Goal: Task Accomplishment & Management: Use online tool/utility

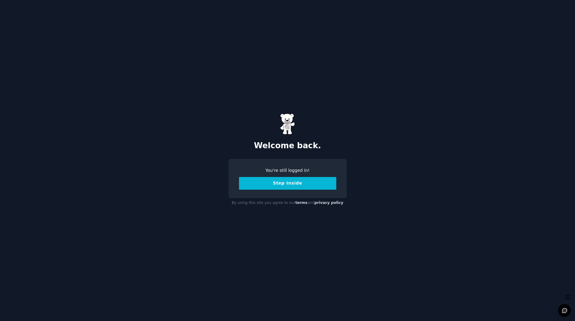
click at [280, 188] on button "Step Inside" at bounding box center [287, 183] width 97 height 13
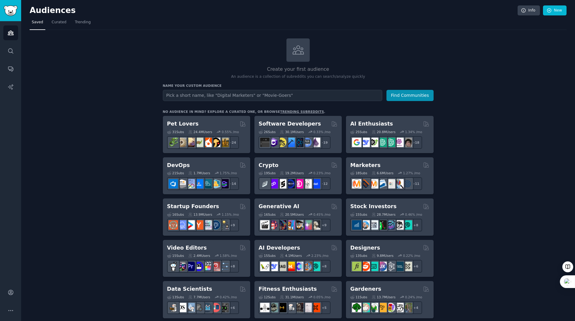
click at [197, 96] on input "text" at bounding box center [272, 95] width 219 height 11
click at [230, 93] on input "text" at bounding box center [272, 95] width 219 height 11
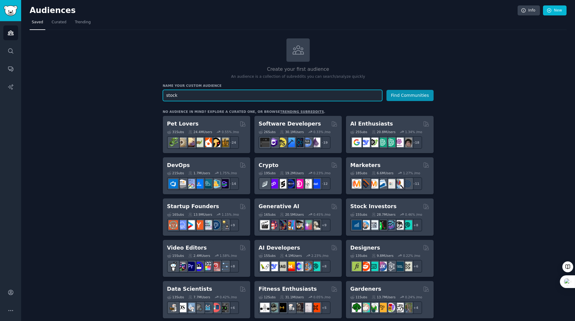
type input "stock"
click at [387, 90] on button "Find Communities" at bounding box center [410, 95] width 47 height 11
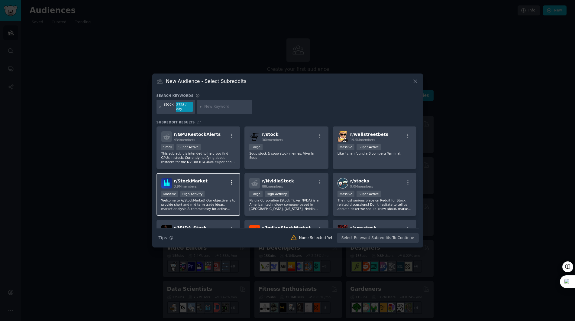
click at [230, 181] on icon "button" at bounding box center [231, 182] width 5 height 5
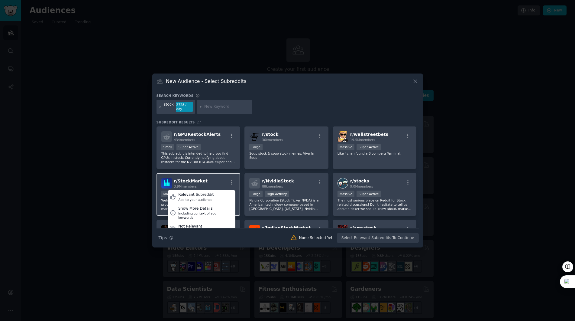
click at [217, 178] on div "r/ StockMarket 3.9M members Relevant Subreddit Add to your audience Show More D…" at bounding box center [198, 183] width 74 height 11
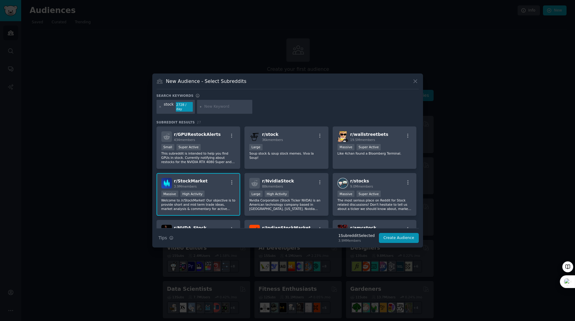
click at [217, 178] on div "r/ StockMarket 3.9M members" at bounding box center [198, 183] width 74 height 11
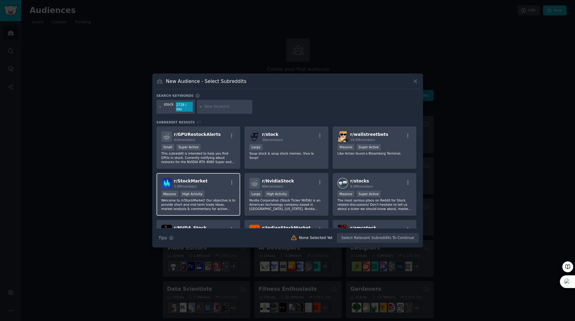
click at [217, 178] on div "r/ StockMarket 3.9M members" at bounding box center [198, 183] width 74 height 11
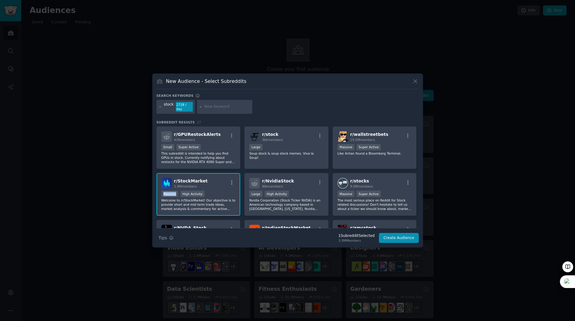
click at [217, 178] on div "r/ StockMarket 3.9M members" at bounding box center [198, 183] width 74 height 11
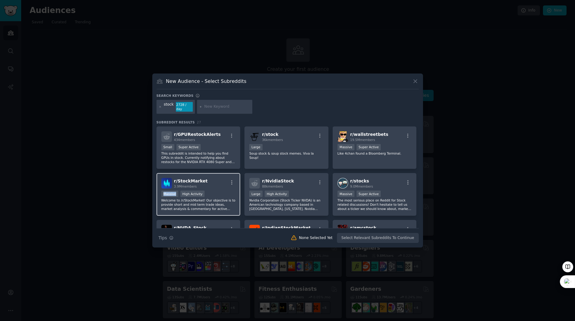
copy div "Massive"
click at [217, 178] on div "r/ StockMarket 3.9M members" at bounding box center [198, 183] width 74 height 11
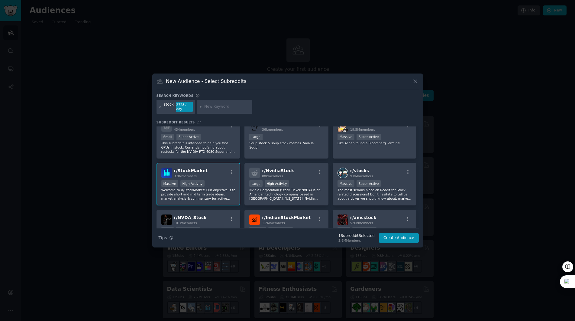
scroll to position [11, 0]
click at [218, 187] on p "Welcome to /r/StockMarket! Our objective is to provide short and mid term trade…" at bounding box center [198, 193] width 74 height 13
click at [212, 173] on div "r/ StockMarket 3.9M members" at bounding box center [198, 172] width 74 height 11
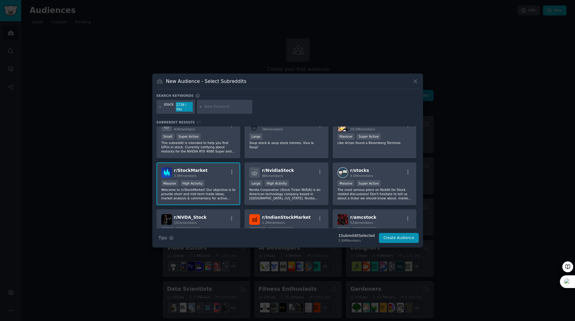
click at [187, 172] on span "r/ StockMarket" at bounding box center [191, 170] width 34 height 5
click at [186, 170] on span "r/ StockMarket" at bounding box center [191, 170] width 34 height 5
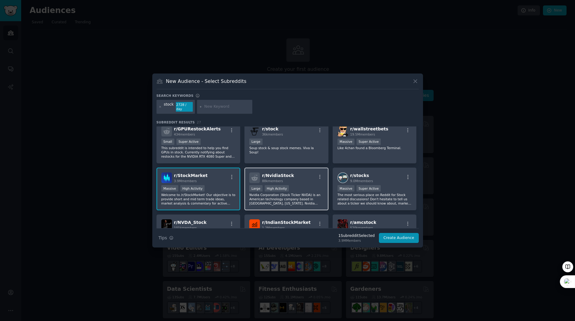
scroll to position [0, 0]
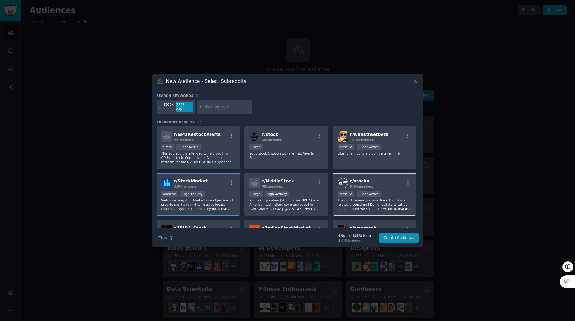
click at [380, 189] on div "r/ stocks 9.0M members 1,000,000+ members Massive Super Active The most serious…" at bounding box center [375, 194] width 84 height 43
click at [235, 194] on div "r/ StockMarket 3.9M members >= 80th percentile for submissions / day Massive Hi…" at bounding box center [199, 194] width 84 height 43
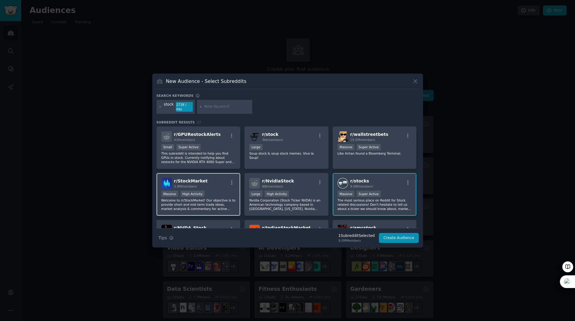
click at [226, 184] on div "r/ StockMarket 3.9M members" at bounding box center [198, 183] width 74 height 11
click at [230, 183] on icon "button" at bounding box center [231, 182] width 5 height 5
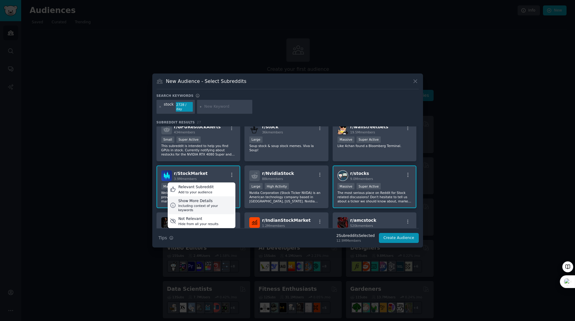
scroll to position [9, 0]
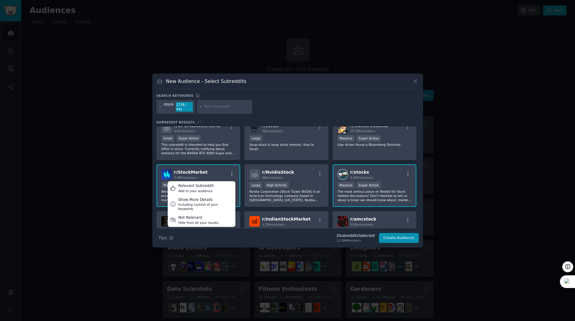
click at [210, 175] on div "r/ StockMarket 3.9M members Relevant Subreddit Add to your audience Show More D…" at bounding box center [198, 174] width 74 height 11
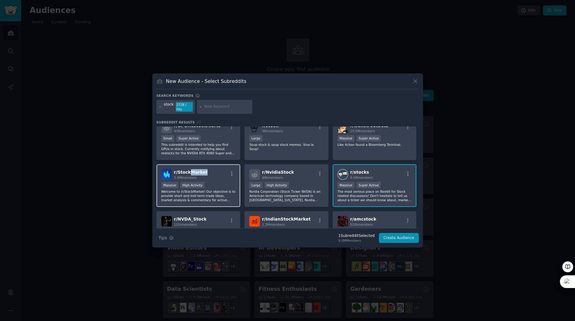
copy span "Market"
drag, startPoint x: 209, startPoint y: 171, endPoint x: 170, endPoint y: 170, distance: 39.3
click at [170, 170] on div "r/ StockMarket 3.9M members" at bounding box center [198, 174] width 74 height 11
copy div "r/ StockMarket"
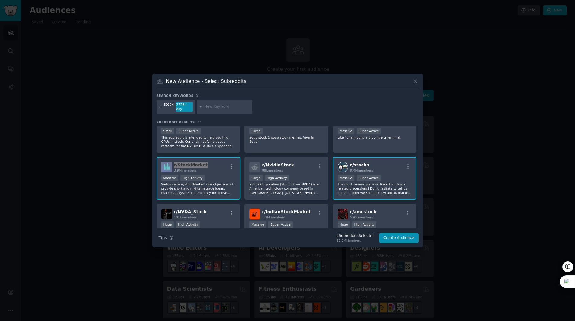
scroll to position [0, 0]
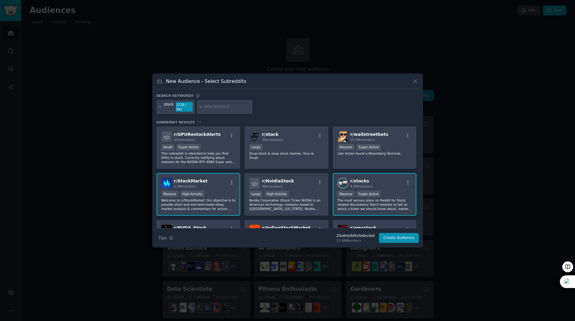
click at [188, 109] on div "2728 / day" at bounding box center [184, 107] width 17 height 10
click at [205, 176] on div "r/ StockMarket 3.9M members >= 80th percentile for submissions / day Massive Hi…" at bounding box center [199, 194] width 84 height 43
click at [216, 182] on div "r/ StockMarket 3.9M members" at bounding box center [198, 183] width 74 height 11
copy div "Massive"
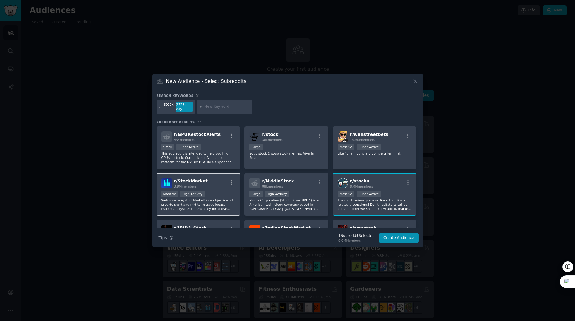
click at [202, 182] on span "r/ StockMarket" at bounding box center [191, 180] width 34 height 5
click at [397, 239] on button "Create Audience" at bounding box center [399, 238] width 40 height 10
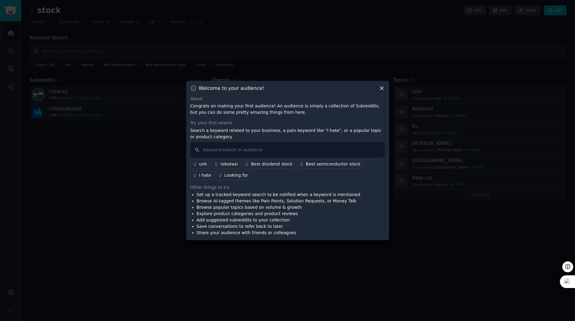
click at [379, 91] on icon at bounding box center [382, 88] width 6 height 6
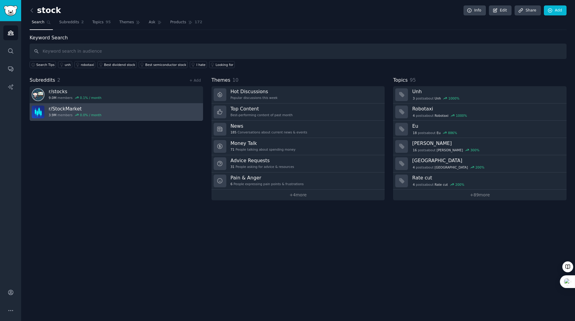
click at [122, 107] on link "r/ StockMarket 3.9M members 0.0 % / month" at bounding box center [117, 111] width 174 height 17
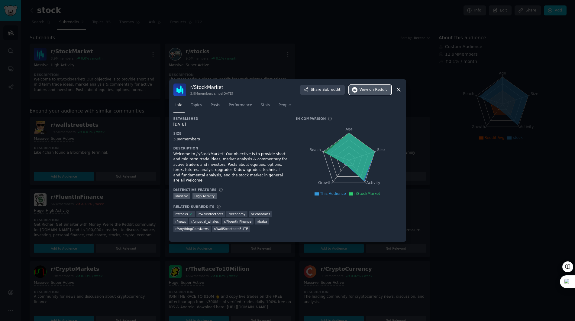
click at [366, 92] on span "View on Reddit" at bounding box center [374, 89] width 28 height 5
click at [399, 89] on icon at bounding box center [398, 89] width 3 height 3
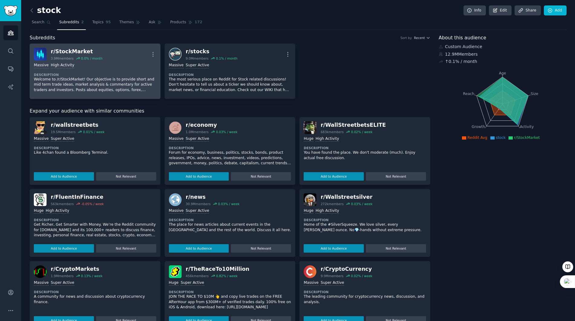
click at [83, 88] on p "Welcome to /r/StockMarket! Our objective is to provide short and mid term trade…" at bounding box center [95, 85] width 122 height 16
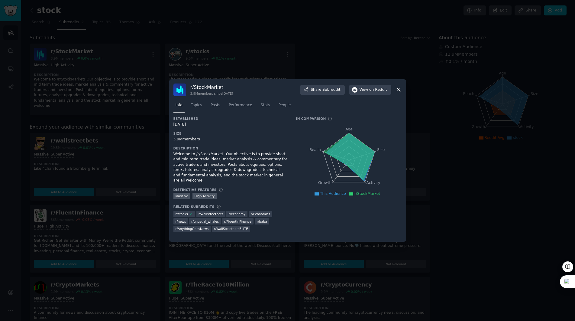
click at [400, 90] on icon at bounding box center [399, 89] width 6 height 6
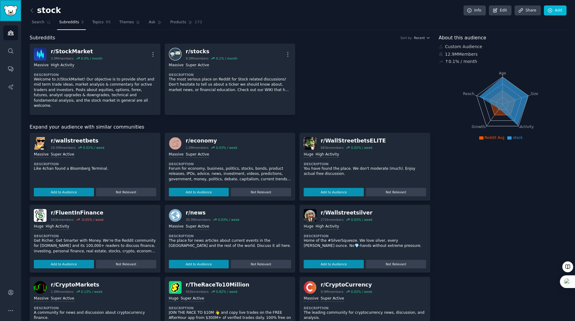
click at [15, 8] on img "Sidebar" at bounding box center [11, 10] width 14 height 11
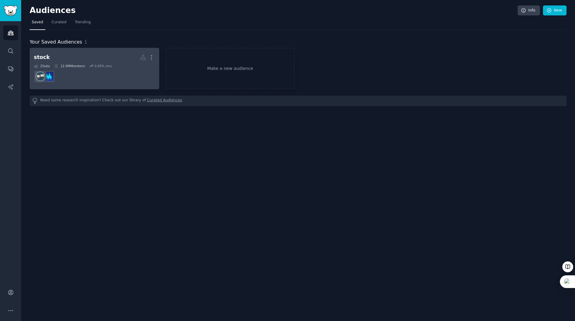
click at [75, 76] on dd at bounding box center [94, 76] width 121 height 17
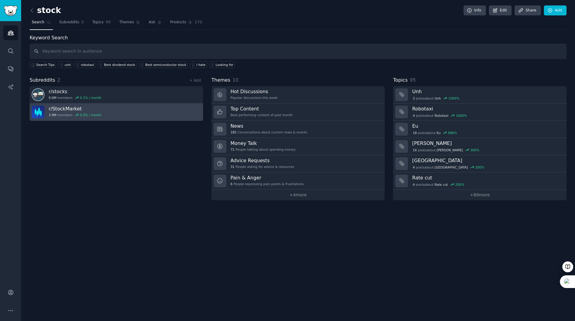
click at [121, 118] on link "r/ StockMarket 3.9M members 0.0 % / month" at bounding box center [117, 111] width 174 height 17
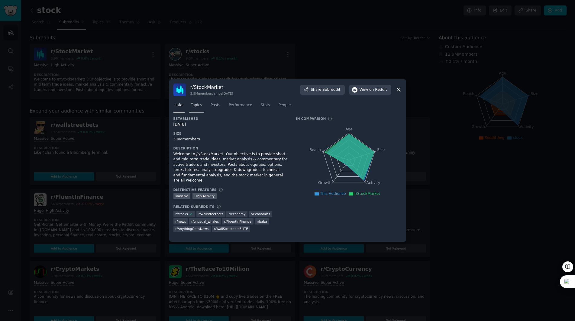
click at [198, 107] on span "Topics" at bounding box center [196, 104] width 11 height 5
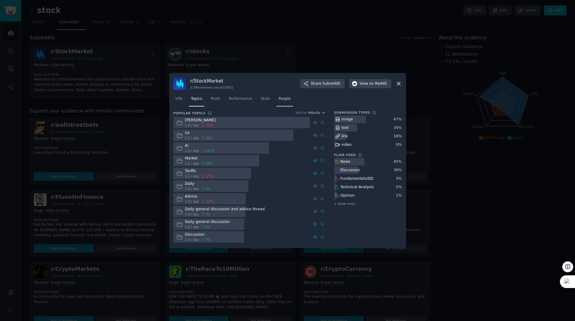
click at [277, 102] on link "People" at bounding box center [285, 100] width 17 height 12
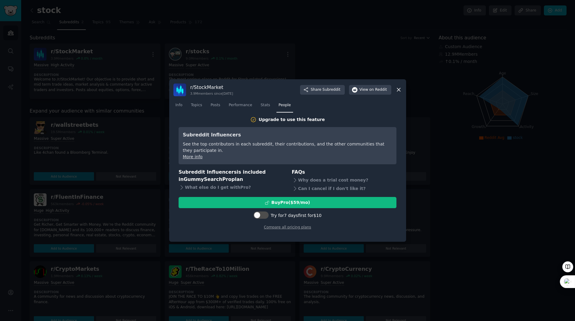
click at [256, 105] on nav "Info Topics Posts Performance Stats People" at bounding box center [288, 106] width 229 height 12
click at [261, 106] on span "Stats" at bounding box center [265, 104] width 9 height 5
click at [246, 107] on span "Performance" at bounding box center [241, 104] width 24 height 5
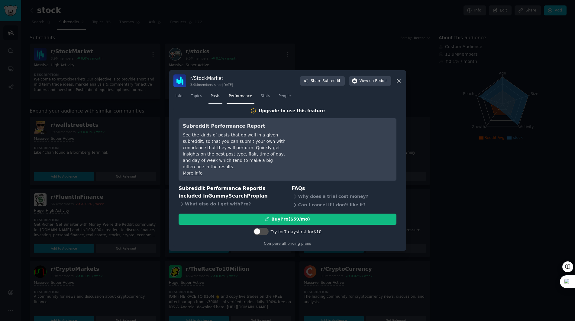
click at [220, 99] on span "Posts" at bounding box center [216, 95] width 10 height 5
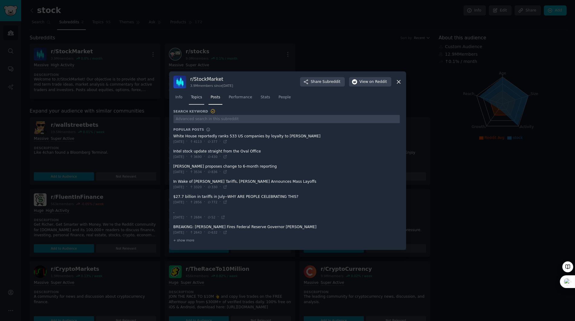
click at [192, 97] on span "Topics" at bounding box center [196, 97] width 11 height 5
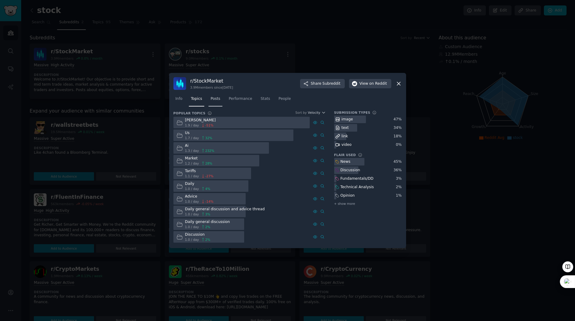
click at [220, 101] on span "Posts" at bounding box center [216, 98] width 10 height 5
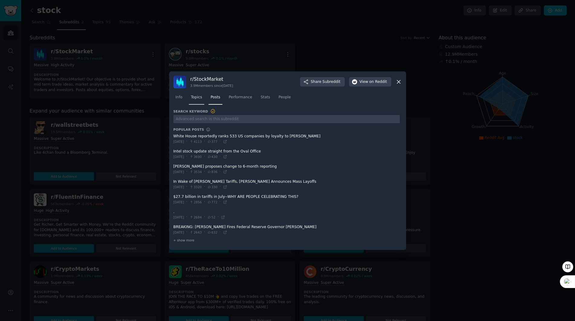
click at [200, 100] on link "Topics" at bounding box center [196, 98] width 15 height 12
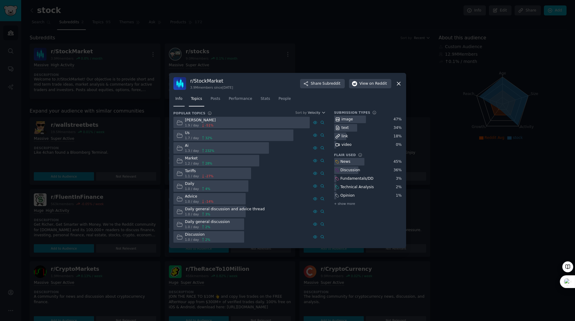
click at [180, 99] on span "Info" at bounding box center [179, 98] width 7 height 5
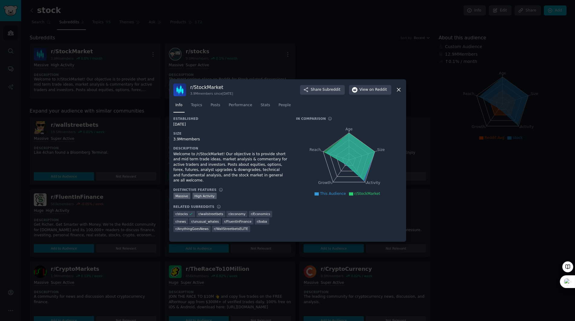
click at [257, 167] on div "Welcome to /r/StockMarket! Our objective is to provide short and mid term trade…" at bounding box center [231, 167] width 114 height 32
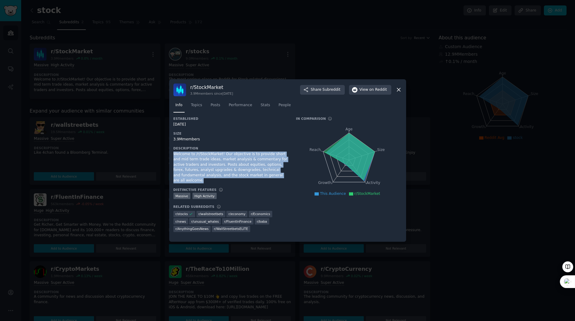
drag, startPoint x: 174, startPoint y: 153, endPoint x: 191, endPoint y: 179, distance: 31.7
click at [191, 179] on div "Welcome to /r/StockMarket! Our objective is to provide short and mid term trade…" at bounding box center [231, 167] width 114 height 32
copy div "Welcome to /r/StockMarket! Our objective is to provide short and mid term trade…"
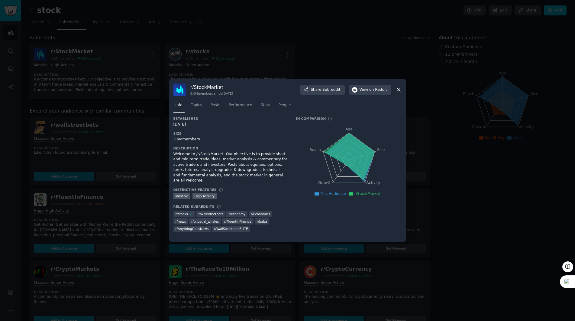
click at [251, 194] on div "Massive High Activity" at bounding box center [231, 197] width 114 height 8
click at [219, 103] on span "Posts" at bounding box center [216, 104] width 10 height 5
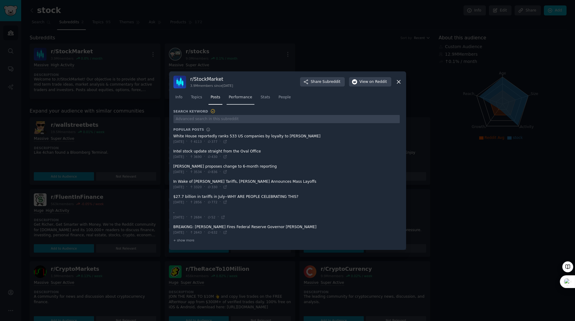
click at [241, 96] on span "Performance" at bounding box center [241, 97] width 24 height 5
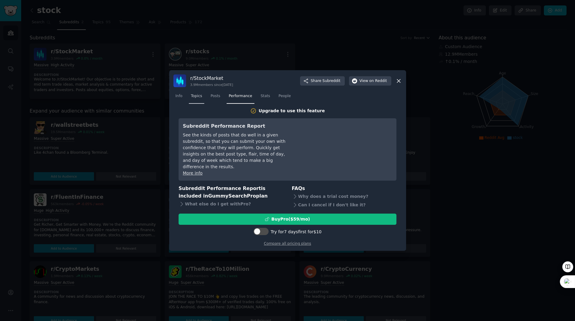
click at [201, 99] on span "Topics" at bounding box center [196, 95] width 11 height 5
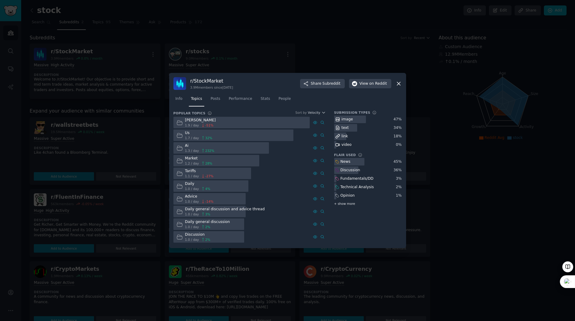
click at [347, 205] on span "+ show more" at bounding box center [344, 203] width 21 height 4
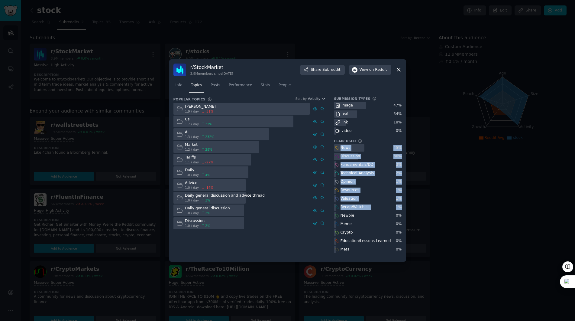
drag, startPoint x: 336, startPoint y: 147, endPoint x: 401, endPoint y: 209, distance: 90.7
click at [401, 209] on div "News 45 % Discussion 36 % Fundamentals/DD 3 % Technical Analysis 2 % Opinion 1 …" at bounding box center [368, 198] width 68 height 109
copy div "News 45 % Discussion 36 % Fundamentals/DD 3 % Technical Analysis 2 % Opinion 1 …"
click at [177, 88] on link "Info" at bounding box center [179, 86] width 11 height 12
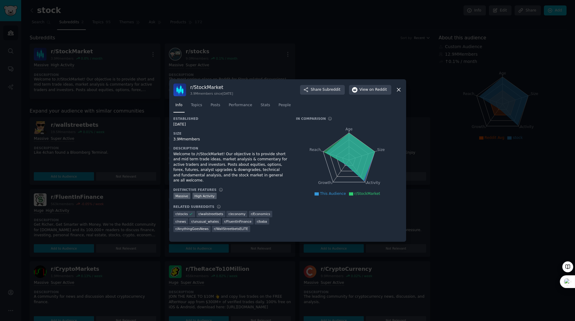
click at [401, 89] on icon at bounding box center [399, 89] width 6 height 6
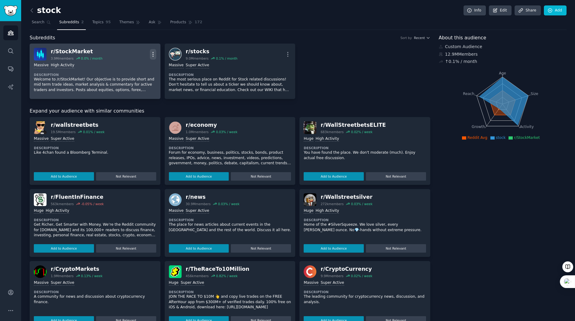
click at [152, 54] on icon "button" at bounding box center [153, 54] width 6 height 6
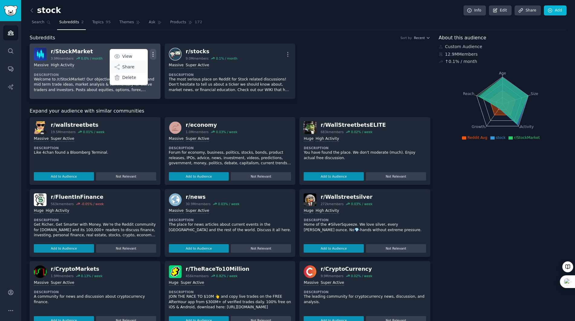
click at [131, 67] on p "Share" at bounding box center [128, 67] width 12 height 6
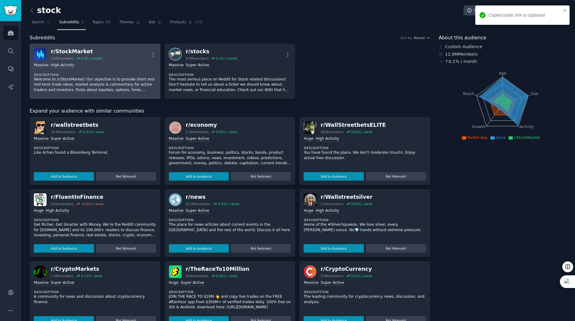
click at [84, 73] on dt "Description" at bounding box center [95, 75] width 122 height 4
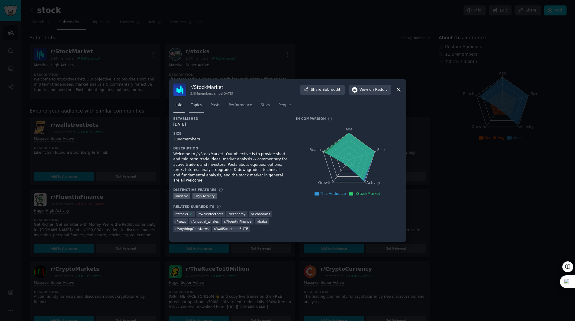
click at [194, 105] on span "Topics" at bounding box center [196, 104] width 11 height 5
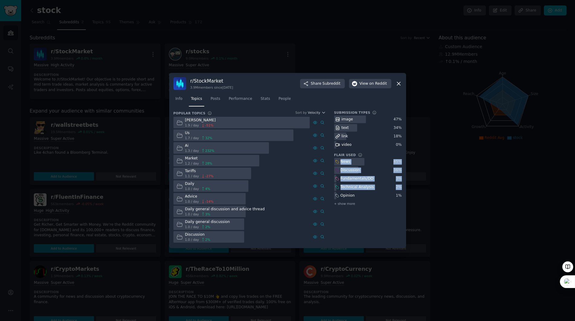
drag, startPoint x: 404, startPoint y: 198, endPoint x: 339, endPoint y: 162, distance: 74.4
click at [339, 162] on div "r/ StockMarket 3.9M members since [DATE] Share Subreddit View on Reddit Info To…" at bounding box center [287, 160] width 237 height 175
copy div "News 45 % Discussion 36 % Fundamentals/DD 3 % Technical Analysis 2 %"
click at [352, 230] on div "Submission Types image 47 % text 34 % link 18 % video 0 % Flair Used News 45 % …" at bounding box center [368, 176] width 68 height 133
click at [219, 99] on span "Posts" at bounding box center [216, 98] width 10 height 5
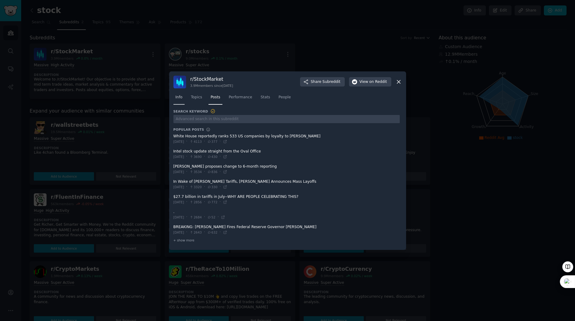
click at [178, 106] on div "Info Topics Posts Performance Stats People" at bounding box center [288, 98] width 229 height 21
click at [174, 101] on link "Info" at bounding box center [179, 98] width 11 height 12
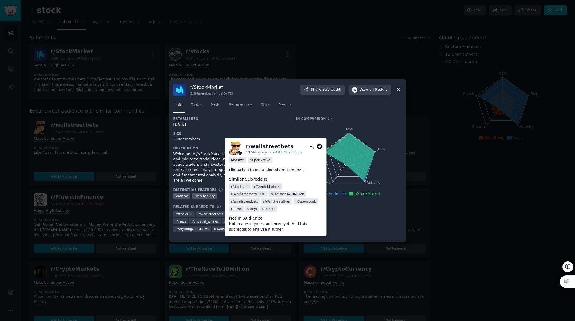
click at [205, 215] on span "r/ wallstreetbets" at bounding box center [211, 214] width 25 height 4
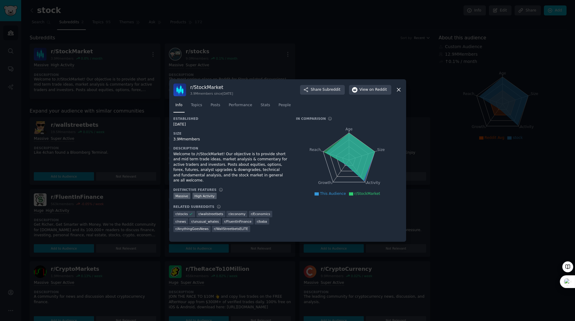
click at [209, 215] on span "r/ wallstreetbets" at bounding box center [211, 214] width 25 height 4
click at [399, 87] on icon at bounding box center [399, 89] width 6 height 6
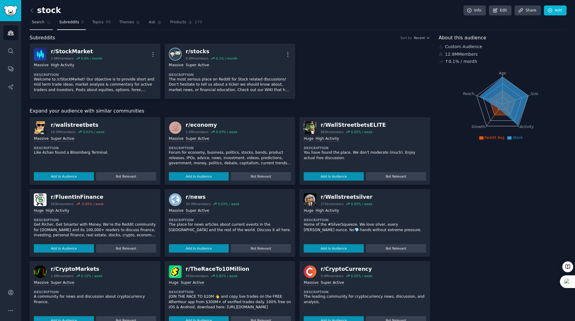
click at [39, 21] on span "Search" at bounding box center [38, 22] width 13 height 5
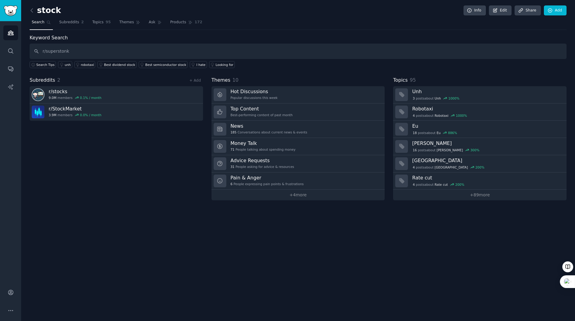
type input "r/superstonk"
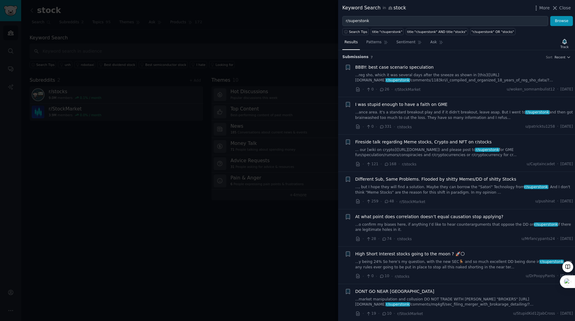
click at [529, 112] on span "r/superstonk" at bounding box center [537, 112] width 24 height 4
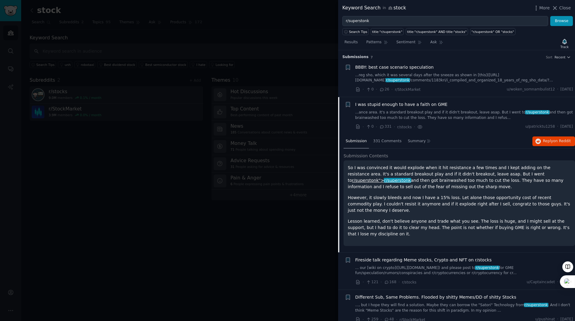
click at [294, 174] on div at bounding box center [287, 160] width 575 height 321
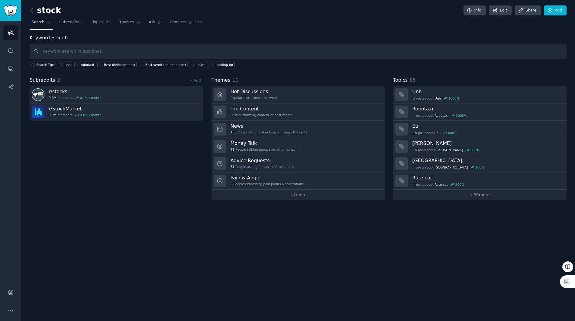
click at [161, 151] on div "Subreddits 2 + Add r/ stocks 9.0M members 0.1 % / month r/ StockMarket 3.9M mem…" at bounding box center [117, 138] width 174 height 124
click at [72, 49] on input "text" at bounding box center [298, 51] width 537 height 15
click at [67, 24] on span "Subreddits" at bounding box center [69, 22] width 20 height 5
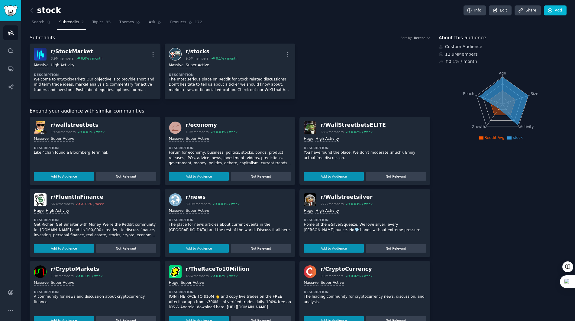
drag, startPoint x: 96, startPoint y: 24, endPoint x: 101, endPoint y: 32, distance: 9.8
click at [96, 24] on span "Topics" at bounding box center [97, 22] width 11 height 5
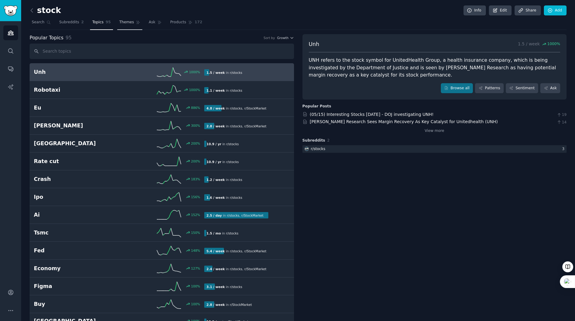
click at [127, 26] on link "Themes" at bounding box center [129, 24] width 25 height 12
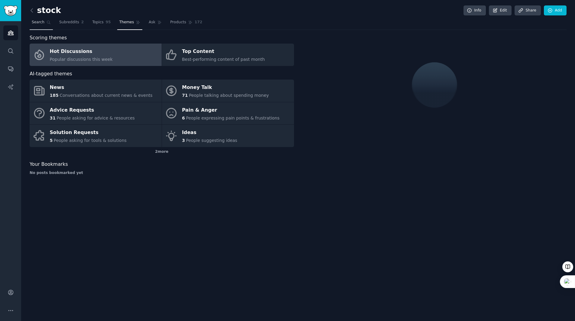
click at [44, 25] on link "Search" at bounding box center [41, 24] width 23 height 12
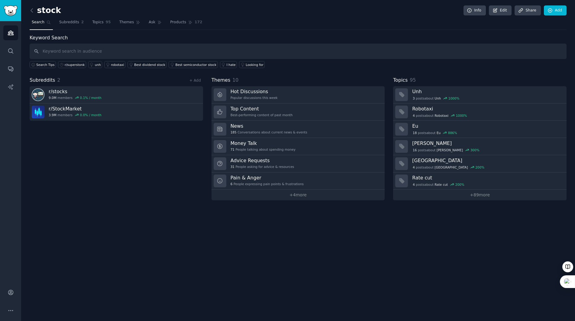
click at [60, 51] on input "text" at bounding box center [298, 51] width 537 height 15
click at [194, 83] on link "+ Add" at bounding box center [195, 80] width 11 height 4
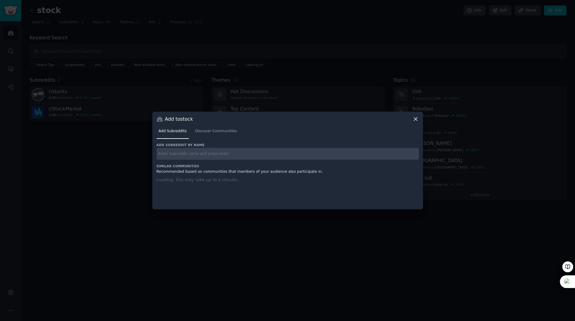
click at [190, 152] on input "text" at bounding box center [288, 154] width 262 height 12
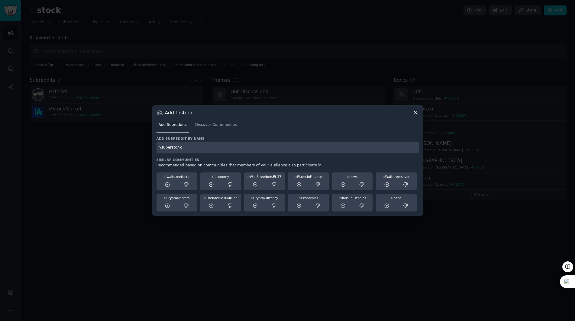
type input "r/superstonk"
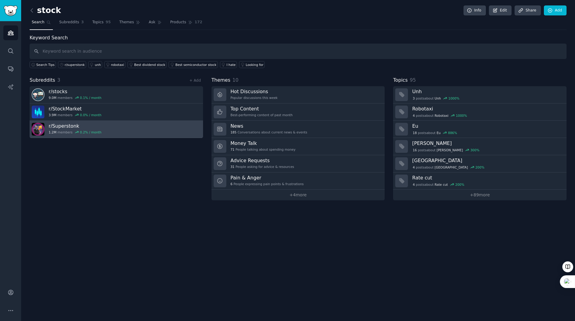
click at [72, 127] on h3 "r/ Superstonk" at bounding box center [75, 126] width 53 height 6
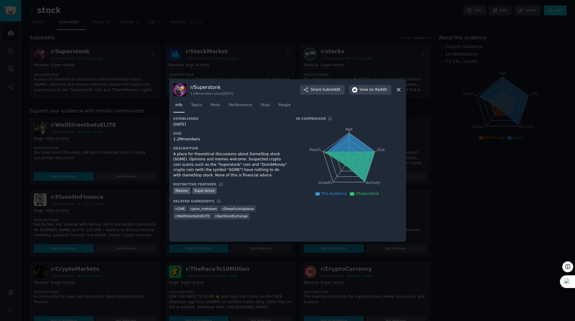
click at [202, 142] on div "Established [DATE] Size 1.2M members Description A place for theoretical discus…" at bounding box center [231, 169] width 114 height 107
click at [215, 107] on span "Posts" at bounding box center [216, 104] width 10 height 5
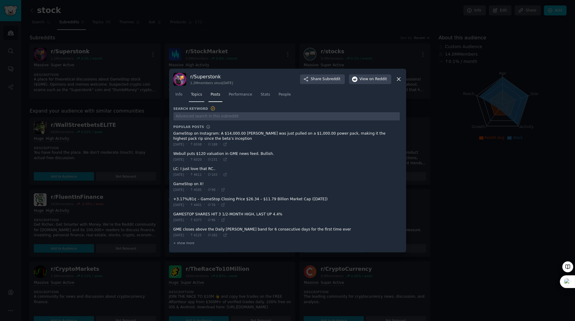
click at [192, 95] on span "Topics" at bounding box center [196, 94] width 11 height 5
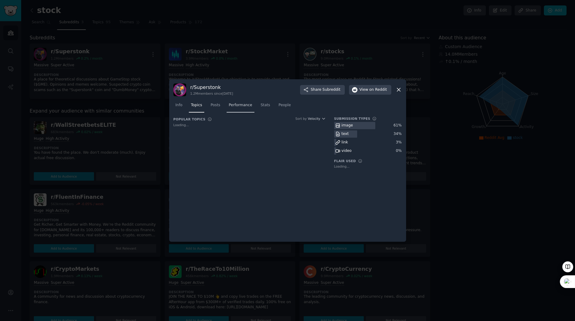
click at [236, 105] on span "Performance" at bounding box center [241, 104] width 24 height 5
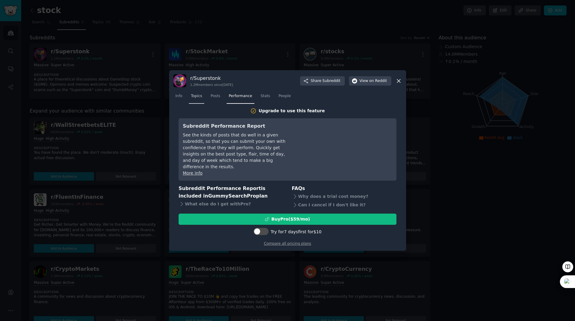
click at [199, 104] on link "Topics" at bounding box center [196, 97] width 15 height 12
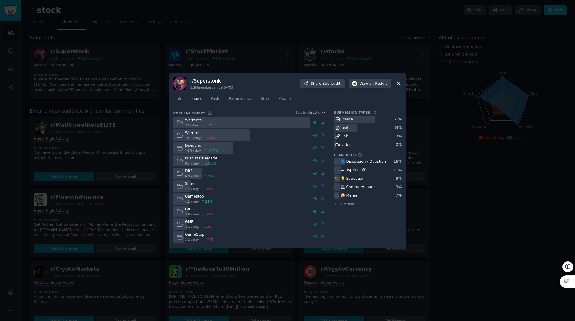
click at [399, 84] on icon at bounding box center [398, 83] width 3 height 3
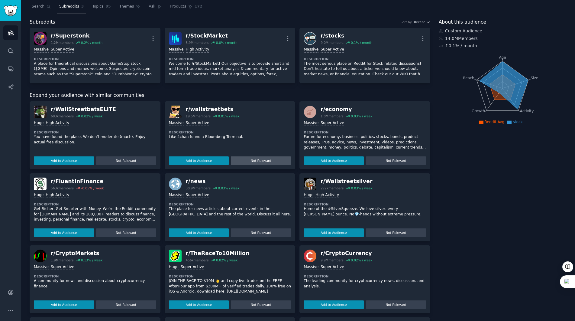
scroll to position [50, 0]
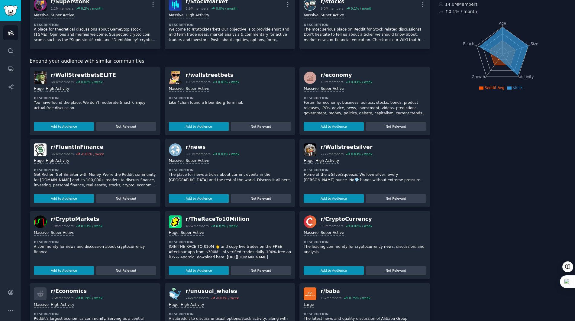
click at [249, 89] on div "Massive Super Active" at bounding box center [230, 89] width 122 height 6
click at [206, 95] on div "Massive Super Active Description Like 4chan found a Bloomberg Terminal. Add to …" at bounding box center [230, 107] width 122 height 47
click at [197, 126] on button "Add to Audience" at bounding box center [199, 126] width 60 height 8
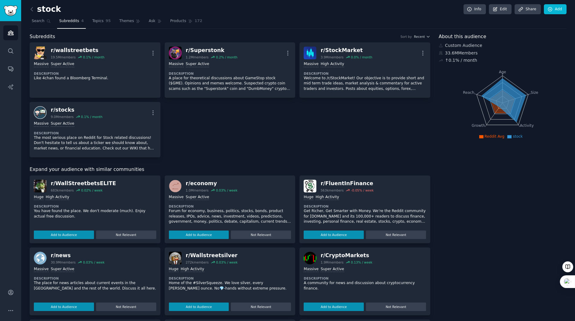
scroll to position [0, 0]
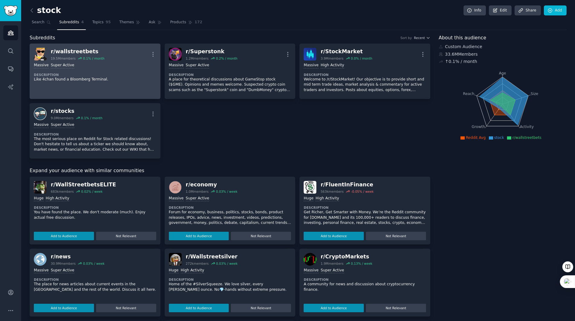
click at [76, 59] on div "19.5M members 0.1 % / month" at bounding box center [78, 58] width 54 height 4
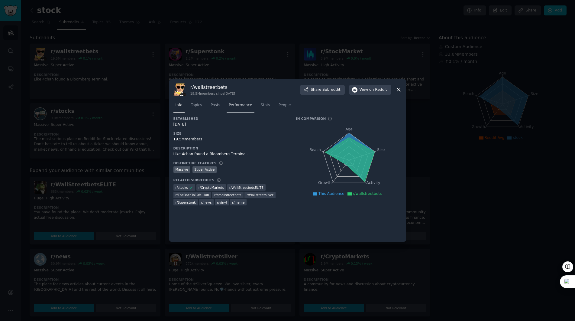
click at [235, 105] on span "Performance" at bounding box center [241, 104] width 24 height 5
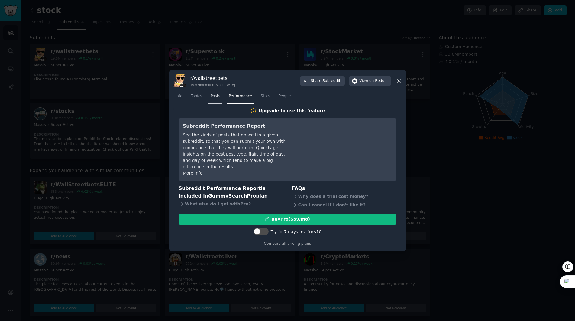
click at [214, 103] on link "Posts" at bounding box center [216, 97] width 14 height 12
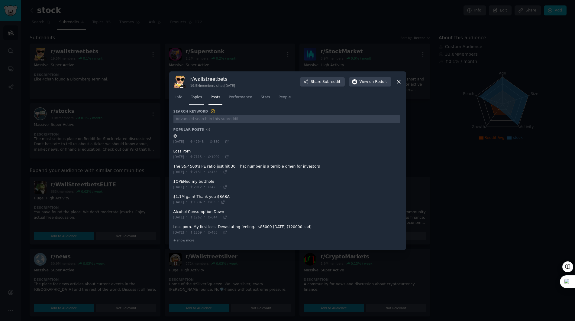
click at [203, 98] on link "Topics" at bounding box center [196, 98] width 15 height 12
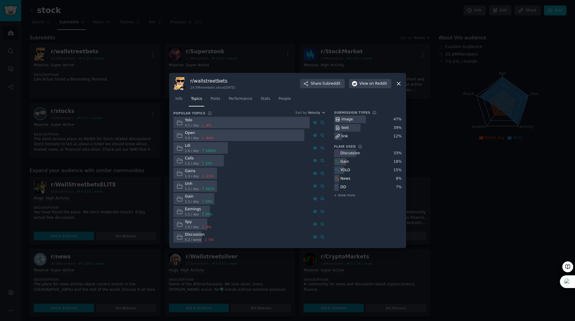
click at [396, 85] on icon at bounding box center [399, 83] width 6 height 6
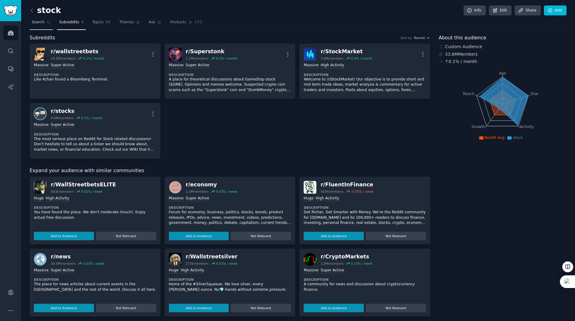
click at [44, 25] on span "Search" at bounding box center [38, 22] width 13 height 5
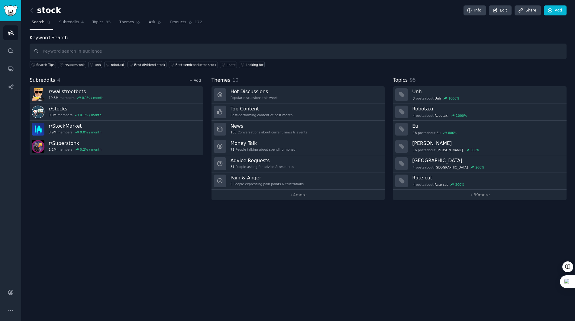
click at [197, 81] on link "+ Add" at bounding box center [195, 80] width 11 height 4
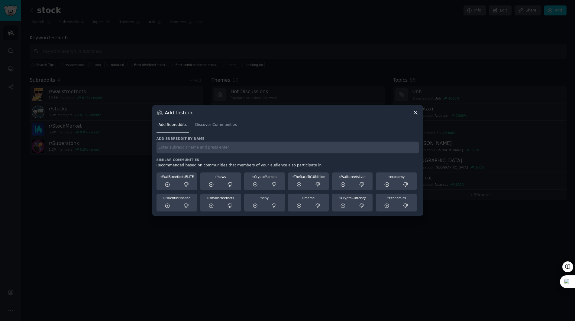
click at [198, 151] on input "text" at bounding box center [288, 147] width 262 height 12
paste input "r/Daytrading"
type input "r/Daytrading"
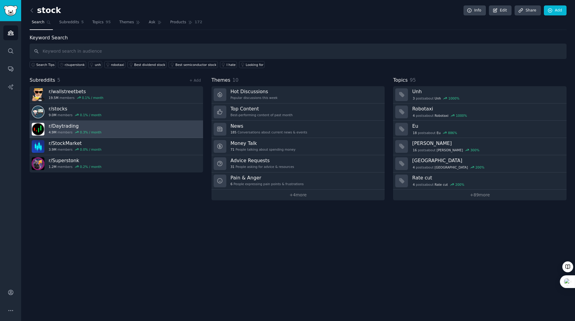
click at [65, 130] on div "4.9M members 0.3 % / month" at bounding box center [75, 132] width 53 height 4
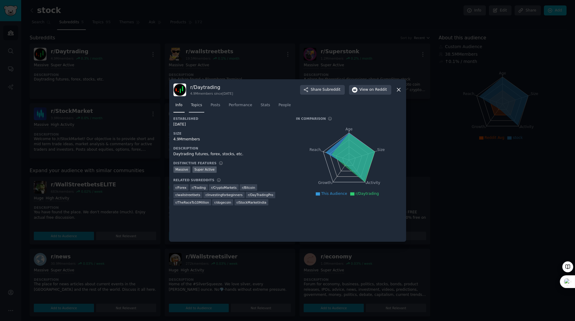
click at [204, 104] on link "Topics" at bounding box center [196, 106] width 15 height 12
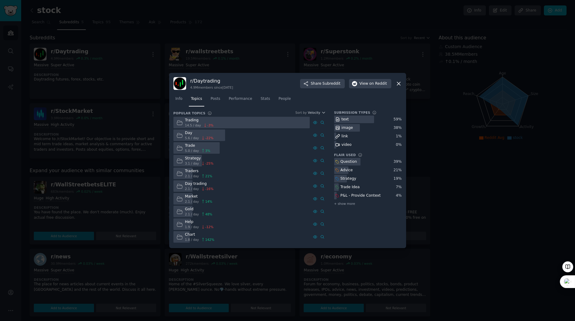
click at [400, 83] on icon at bounding box center [399, 83] width 6 height 6
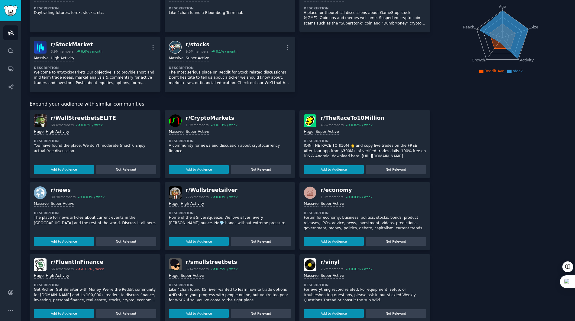
scroll to position [67, 0]
click at [190, 119] on div "r/ CryptoMarkets" at bounding box center [212, 118] width 52 height 8
click at [212, 172] on button "Add to Audience" at bounding box center [199, 169] width 60 height 8
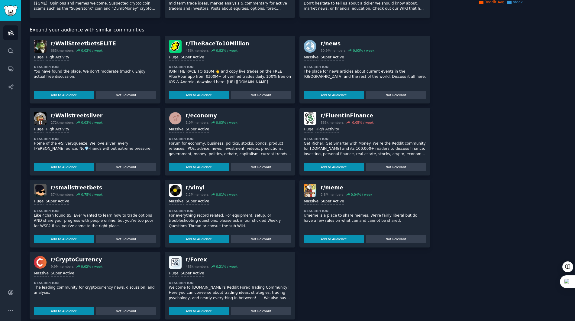
scroll to position [137, 0]
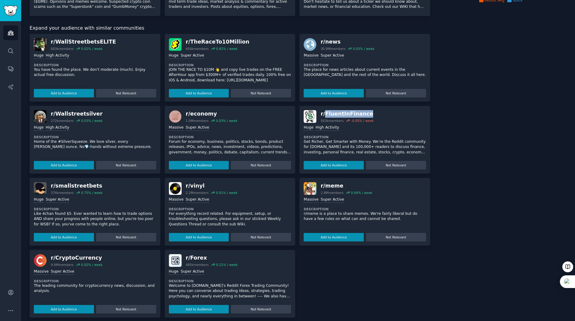
drag, startPoint x: 324, startPoint y: 108, endPoint x: 366, endPoint y: 110, distance: 42.3
click at [366, 110] on div "r/ FluentInFinance" at bounding box center [347, 114] width 53 height 8
copy div "FluentInFinance"
click at [363, 111] on div at bounding box center [363, 111] width 0 height 0
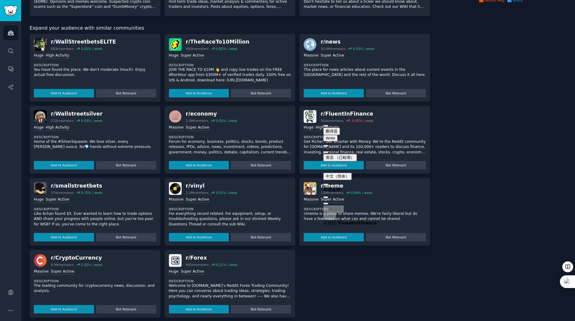
click at [390, 115] on div "r/ FluentInFinance 563k members -0.05 % / week" at bounding box center [365, 116] width 122 height 13
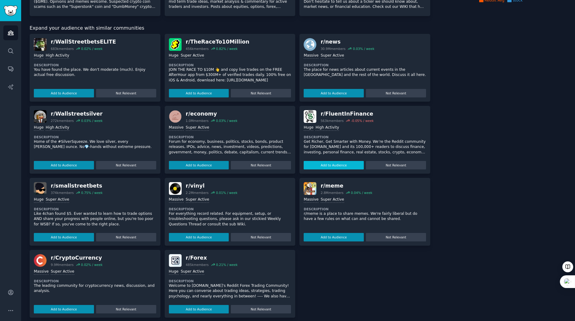
click at [331, 161] on button "Add to Audience" at bounding box center [334, 165] width 60 height 8
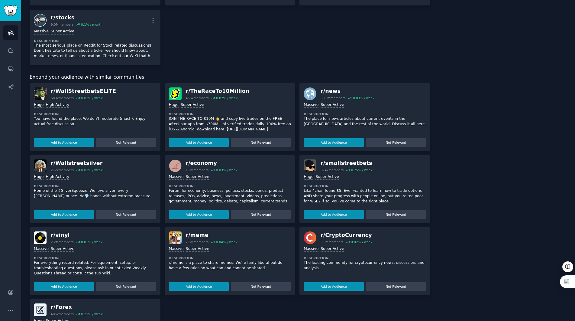
scroll to position [155, 0]
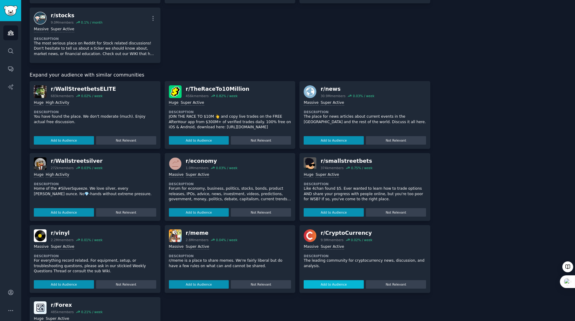
click at [320, 285] on button "Add to Audience" at bounding box center [334, 284] width 60 height 8
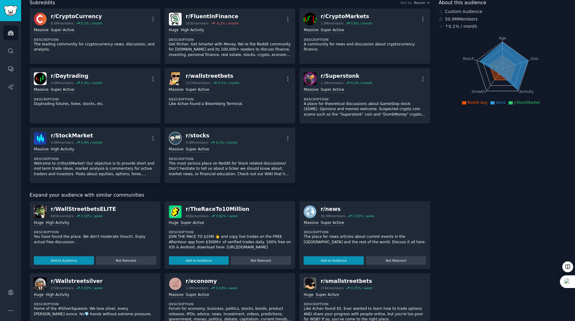
scroll to position [0, 0]
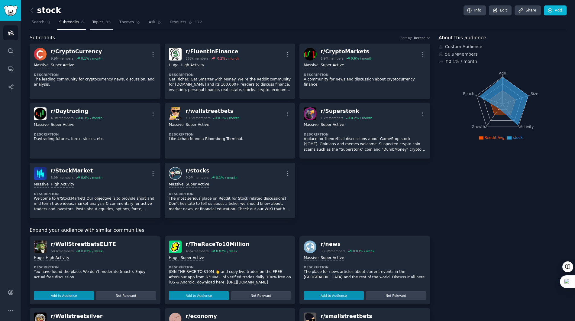
click at [102, 23] on span "Topics" at bounding box center [97, 22] width 11 height 5
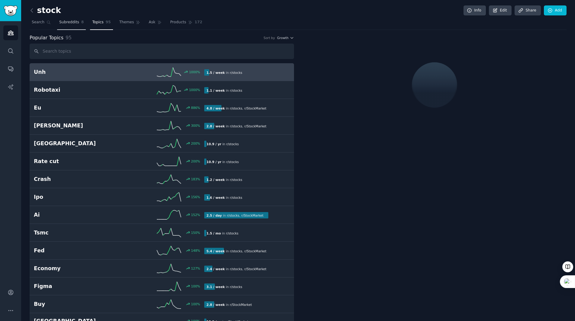
click at [67, 24] on span "Subreddits" at bounding box center [69, 22] width 20 height 5
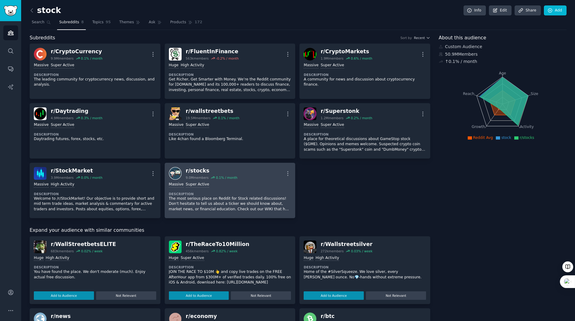
scroll to position [1, 0]
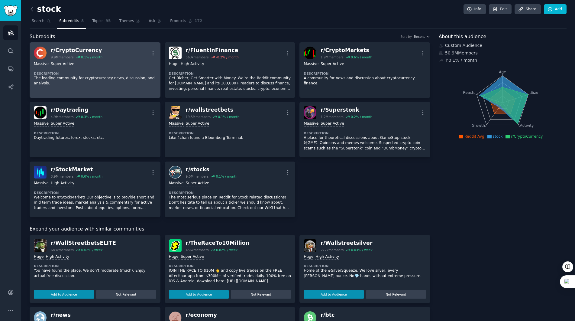
click at [106, 63] on div "Massive Super Active" at bounding box center [95, 64] width 122 height 6
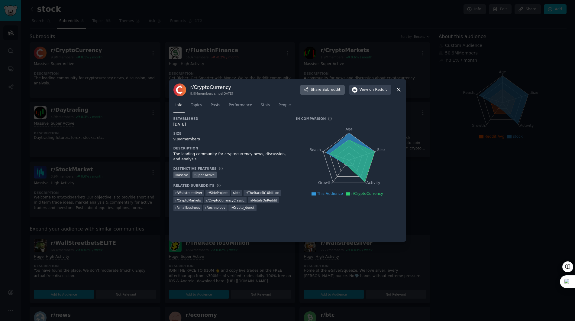
click at [333, 93] on button "Share Subreddit" at bounding box center [322, 90] width 44 height 10
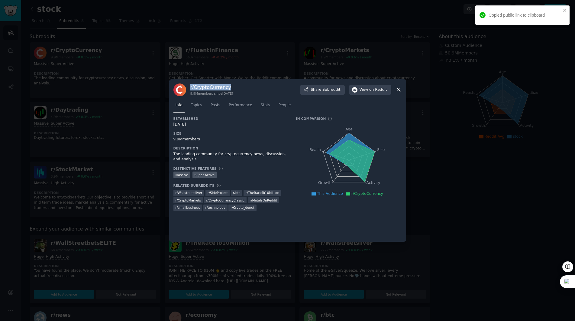
drag, startPoint x: 235, startPoint y: 88, endPoint x: 190, endPoint y: 88, distance: 45.3
click at [190, 88] on h3 "r/ CryptoCurrency" at bounding box center [211, 87] width 43 height 6
copy h3 "r/ CryptoCurrency"
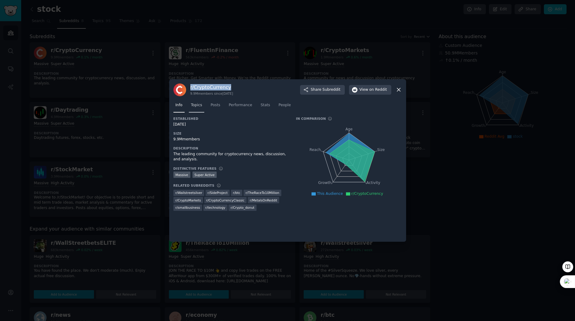
click at [201, 106] on span "Topics" at bounding box center [196, 104] width 11 height 5
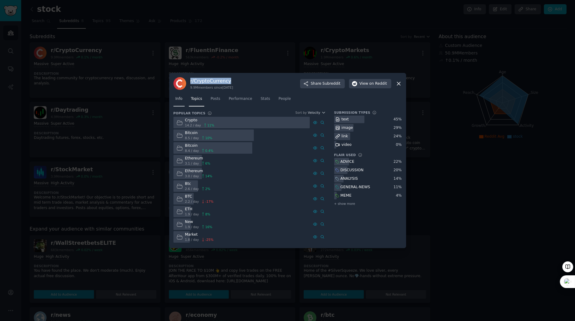
click at [176, 99] on span "Info" at bounding box center [179, 98] width 7 height 5
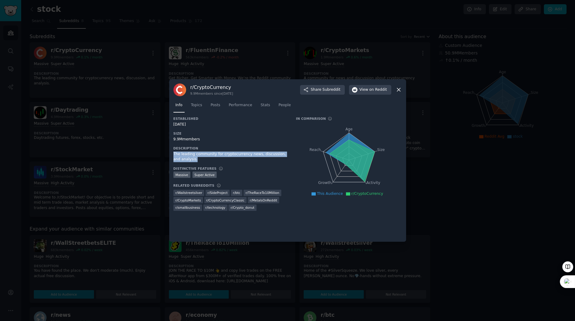
drag, startPoint x: 172, startPoint y: 155, endPoint x: 193, endPoint y: 161, distance: 21.1
click at [193, 161] on div "r/ CryptoCurrency 9.9M members since [DATE] Share Subreddit View on Reddit Info…" at bounding box center [287, 160] width 237 height 163
copy div "The leading community for cryptocurrency news, discussion, and analysis."
click at [371, 92] on button "View on Reddit" at bounding box center [370, 90] width 42 height 10
click at [401, 90] on icon at bounding box center [399, 89] width 6 height 6
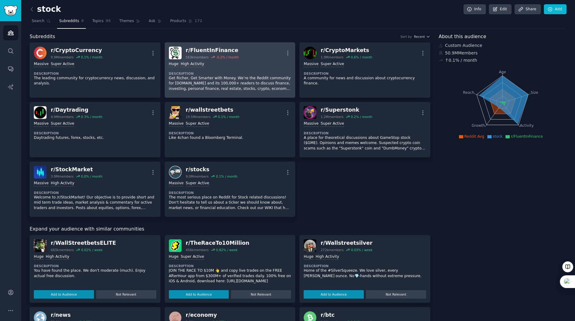
click at [238, 52] on div "r/ FluentInFinance" at bounding box center [212, 51] width 53 height 8
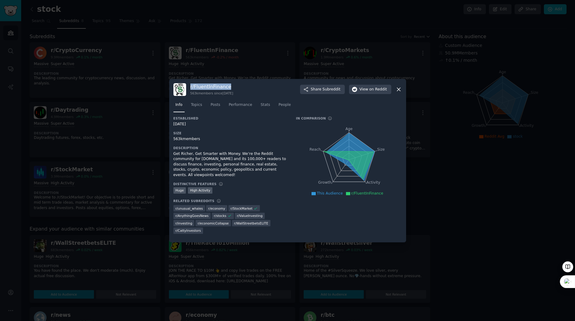
drag, startPoint x: 235, startPoint y: 85, endPoint x: 190, endPoint y: 88, distance: 45.7
click at [190, 88] on div "r/ FluentInFinance 563k members since [DATE] Share Subreddit View on Reddit" at bounding box center [288, 89] width 229 height 13
click at [377, 89] on span "on Reddit" at bounding box center [378, 89] width 18 height 5
click at [251, 132] on h3 "Size" at bounding box center [231, 133] width 114 height 4
drag, startPoint x: 173, startPoint y: 154, endPoint x: 222, endPoint y: 174, distance: 52.8
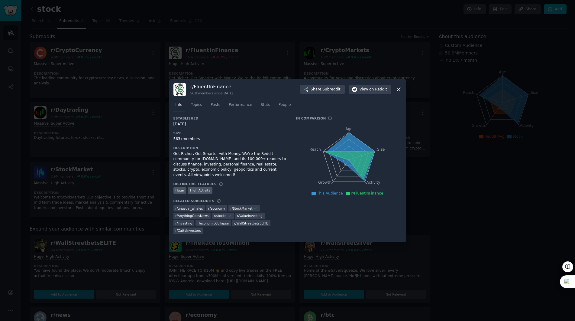
click at [222, 174] on div "r/ FluentInFinance 563k members since [DATE] Share Subreddit View on Reddit Inf…" at bounding box center [287, 160] width 237 height 163
click at [212, 177] on div at bounding box center [212, 177] width 0 height 0
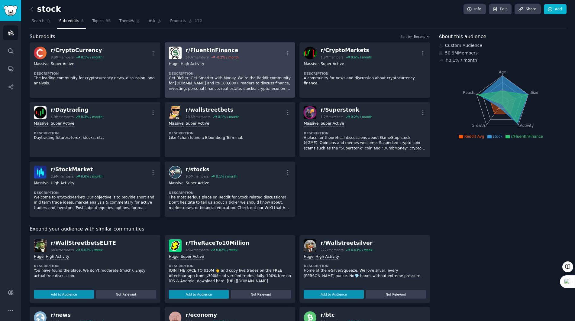
click at [239, 66] on div "Huge High Activity" at bounding box center [230, 64] width 122 height 6
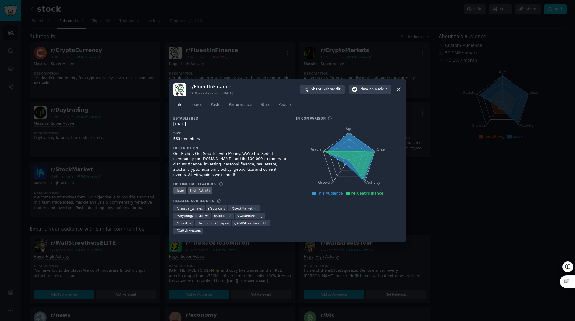
drag, startPoint x: 213, startPoint y: 177, endPoint x: 174, endPoint y: 155, distance: 44.1
click at [174, 155] on div "Get Richer, Get Smarter with Money. We’re the Reddit community for [DOMAIN_NAME…" at bounding box center [231, 164] width 114 height 27
click at [240, 184] on div "Distinctive Features" at bounding box center [231, 184] width 114 height 4
click at [197, 106] on span "Topics" at bounding box center [196, 104] width 11 height 5
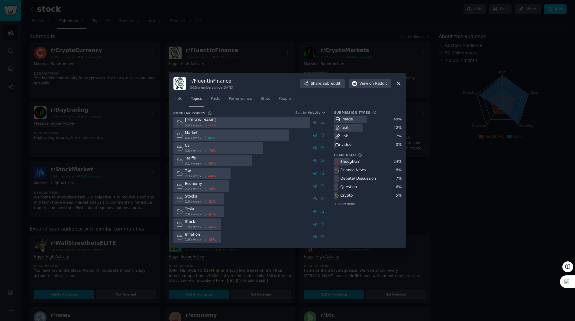
click at [398, 86] on div "r/ FluentInFinance 563k members since [DATE] Share Subreddit View on Reddit" at bounding box center [288, 83] width 229 height 13
click at [398, 85] on icon at bounding box center [399, 83] width 6 height 6
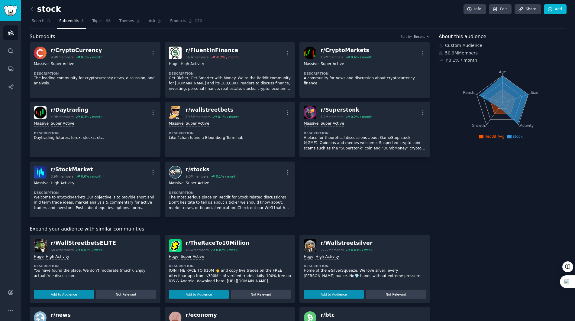
click at [362, 185] on div "r/ CryptoCurrency 9.9M members 0.1 % / month More Massive Super Active Descript…" at bounding box center [230, 129] width 401 height 174
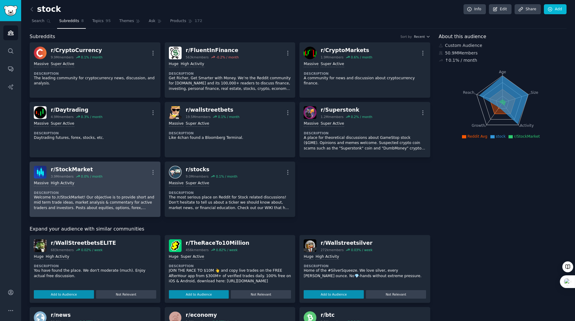
click at [78, 167] on div "r/ StockMarket" at bounding box center [77, 170] width 52 height 8
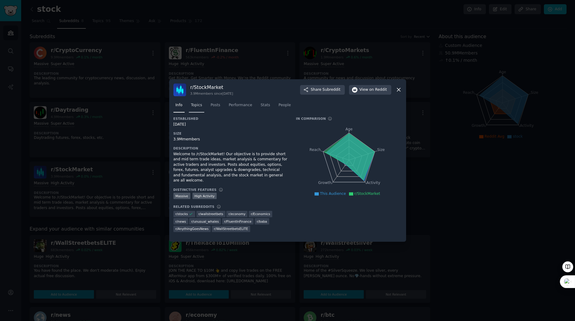
click at [199, 105] on span "Topics" at bounding box center [196, 104] width 11 height 5
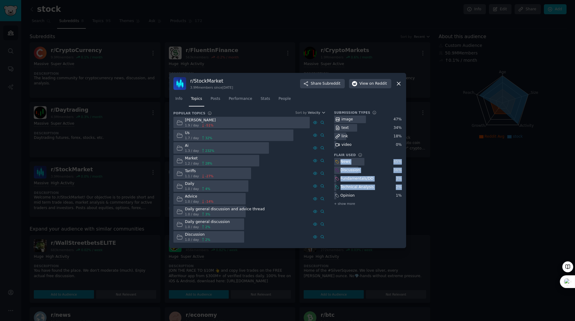
drag, startPoint x: 335, startPoint y: 161, endPoint x: 401, endPoint y: 189, distance: 72.2
click at [401, 189] on div "News 45 % Discussion 36 % Fundamentals/DD 3 % Technical Analysis 2 % Opinion 1 …" at bounding box center [368, 182] width 68 height 49
click at [386, 190] on div "Technical Analysis" at bounding box center [368, 187] width 68 height 8
drag, startPoint x: 334, startPoint y: 163, endPoint x: 402, endPoint y: 196, distance: 75.2
click at [402, 196] on div "News 45 % Discussion 36 % Fundamentals/DD 3 % Technical Analysis 2 % Opinion 1 …" at bounding box center [368, 182] width 68 height 49
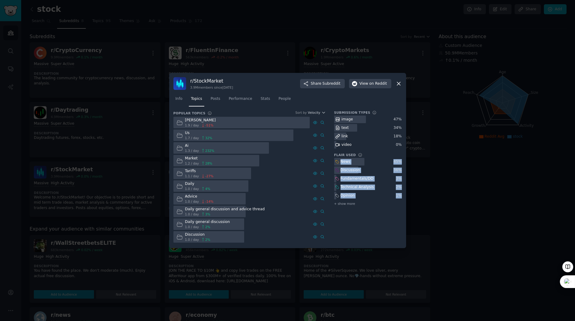
click at [398, 86] on icon at bounding box center [399, 83] width 6 height 6
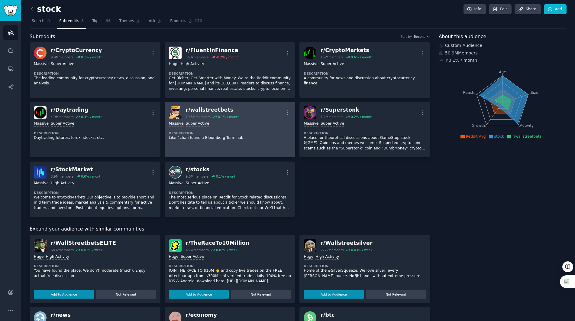
click at [252, 131] on dt "Description" at bounding box center [230, 133] width 122 height 4
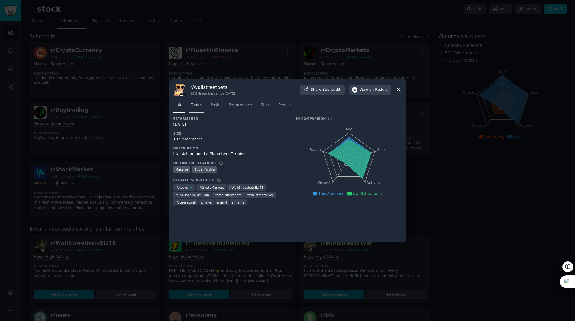
click at [194, 104] on span "Topics" at bounding box center [196, 104] width 11 height 5
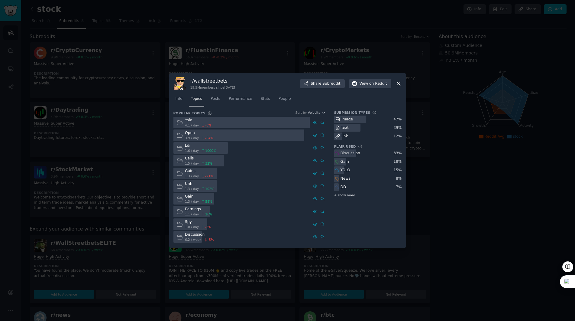
click at [347, 196] on span "+ show more" at bounding box center [344, 195] width 21 height 4
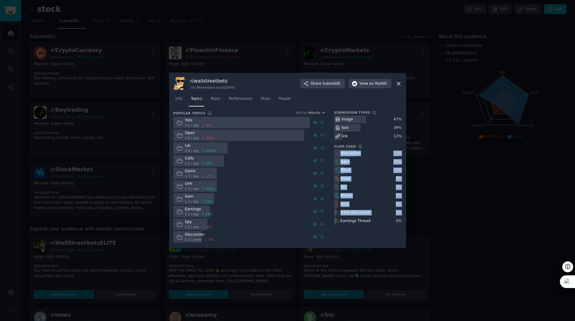
drag, startPoint x: 335, startPoint y: 151, endPoint x: 401, endPoint y: 215, distance: 91.5
click at [401, 215] on div "Discussion 33 % Gain 18 % YOLO 15 % News 8 % DD 7 % Meme 7 % Loss 6 % Daily Dis…" at bounding box center [368, 186] width 68 height 75
click at [400, 84] on icon at bounding box center [399, 83] width 6 height 6
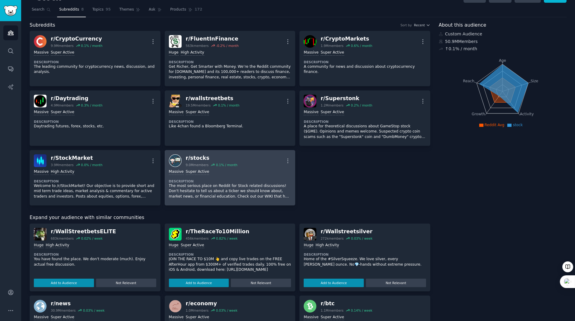
scroll to position [18, 0]
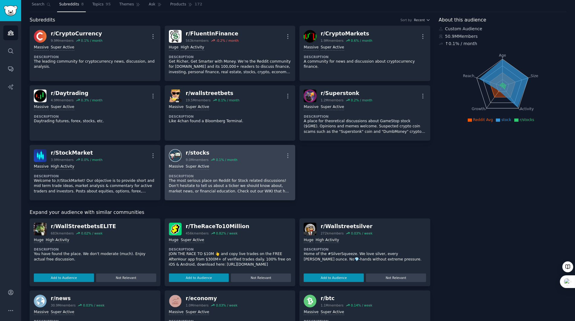
click at [266, 154] on div "r/ stocks 9.0M members 0.1 % / month More" at bounding box center [230, 155] width 122 height 13
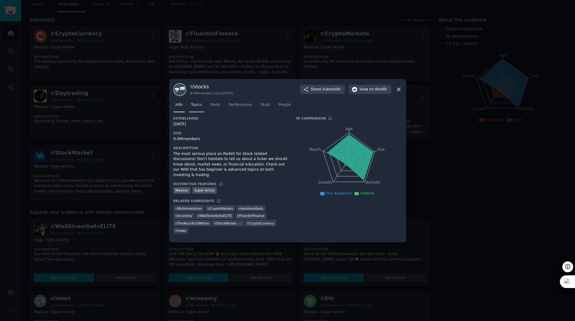
click at [195, 106] on span "Topics" at bounding box center [196, 104] width 11 height 5
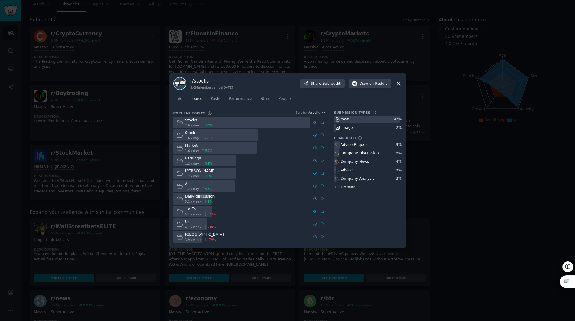
click at [349, 189] on div "+ show more" at bounding box center [368, 186] width 68 height 6
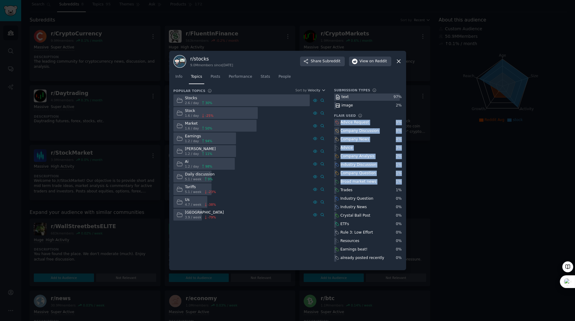
drag, startPoint x: 404, startPoint y: 190, endPoint x: 339, endPoint y: 124, distance: 92.3
click at [339, 124] on div "r/ stocks 9.0M members since [DATE] Share Subreddit View on Reddit Info Topics …" at bounding box center [287, 160] width 237 height 219
click at [398, 63] on icon at bounding box center [399, 61] width 6 height 6
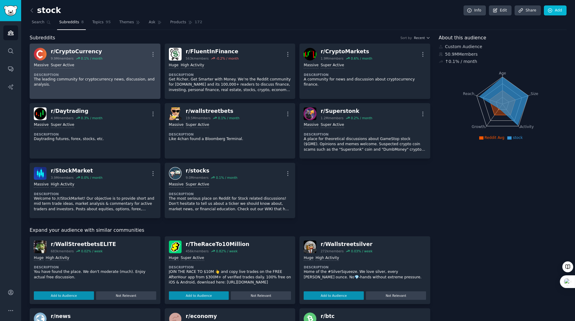
click at [130, 64] on div "Massive Super Active" at bounding box center [95, 66] width 122 height 6
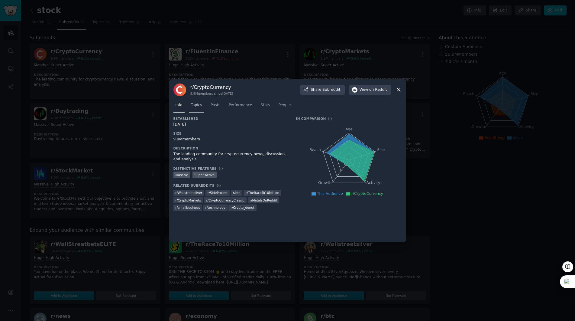
click at [198, 102] on span "Topics" at bounding box center [196, 104] width 11 height 5
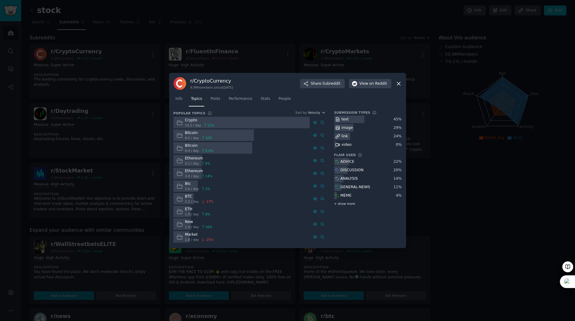
click at [344, 204] on span "+ show more" at bounding box center [344, 203] width 21 height 4
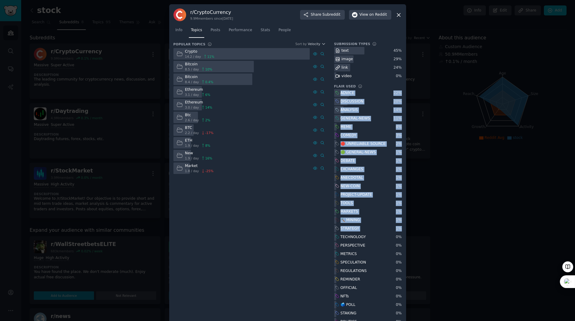
drag, startPoint x: 334, startPoint y: 92, endPoint x: 400, endPoint y: 230, distance: 152.5
click at [400, 230] on div "ADVICE 22 % DISCUSSION 20 % ANALYSIS 14 % GENERAL-NEWS 11 % MEME 4 % COMEDY 3 %…" at bounding box center [368, 241] width 68 height 304
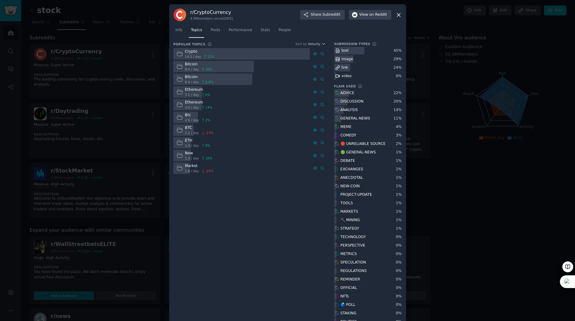
click at [148, 74] on div at bounding box center [287, 160] width 575 height 321
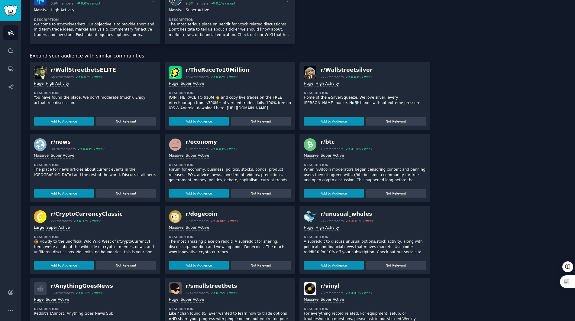
scroll to position [207, 0]
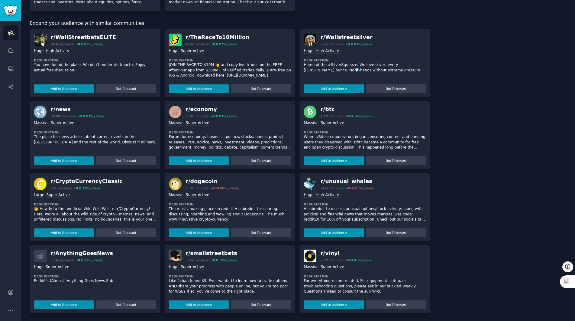
click at [195, 42] on div "456k members" at bounding box center [197, 44] width 23 height 4
click at [194, 39] on div "r/ TheRaceTo10Million" at bounding box center [218, 38] width 64 height 8
click at [96, 37] on div "r/ WallStreetbetsELITE" at bounding box center [83, 38] width 65 height 8
click at [43, 41] on img at bounding box center [40, 40] width 13 height 13
click at [71, 90] on button "Add to Audience" at bounding box center [64, 88] width 60 height 8
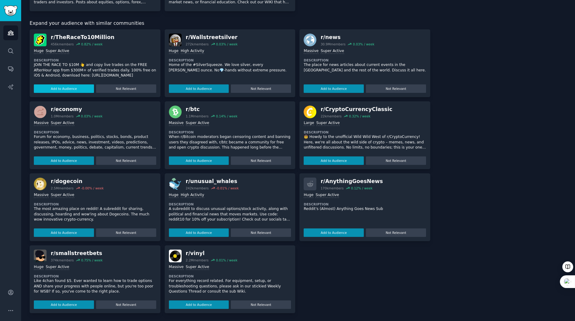
scroll to position [196, 0]
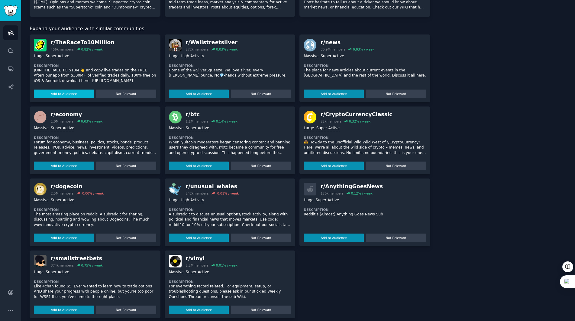
click at [59, 89] on button "Add to Audience" at bounding box center [64, 93] width 60 height 8
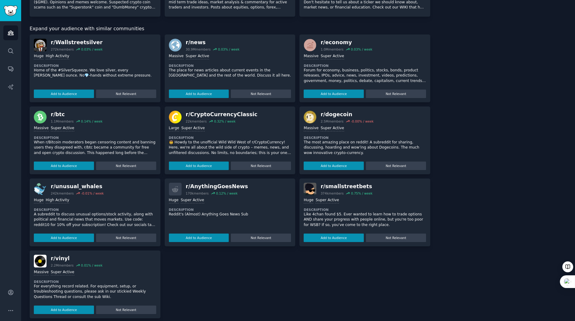
scroll to position [207, 0]
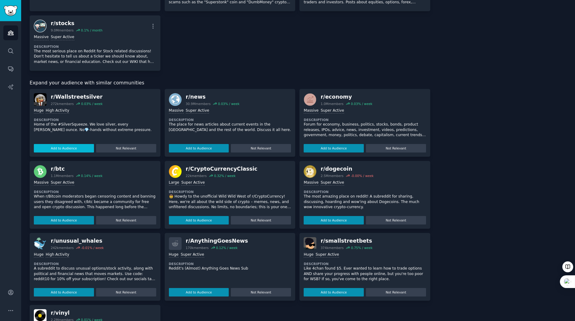
click at [63, 147] on button "Add to Audience" at bounding box center [64, 148] width 60 height 8
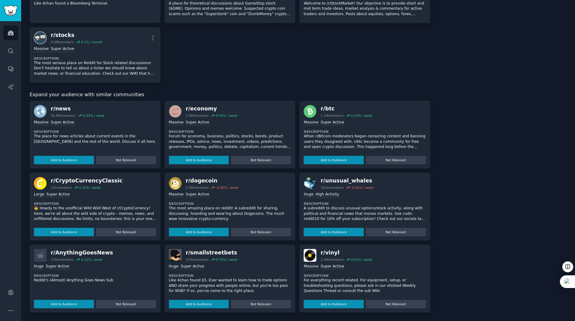
scroll to position [195, 0]
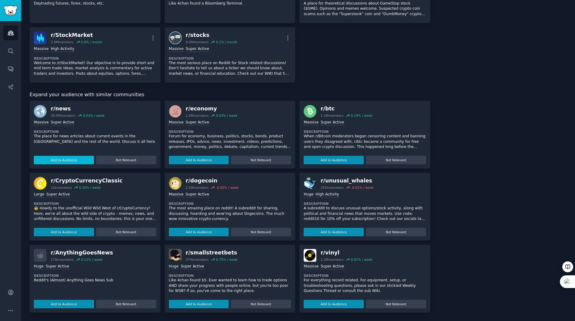
click at [74, 161] on button "Add to Audience" at bounding box center [64, 160] width 60 height 8
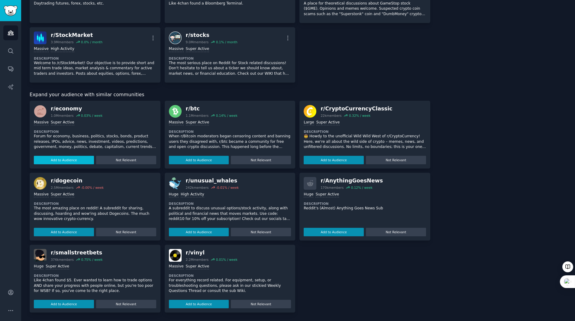
scroll to position [184, 0]
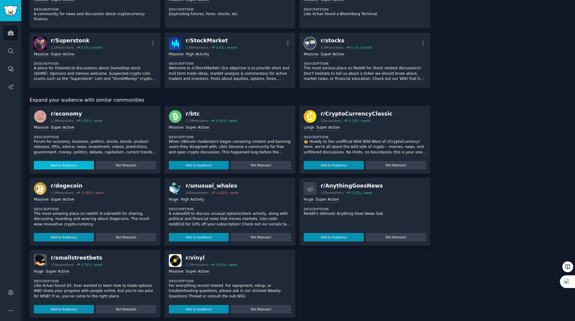
click at [72, 161] on button "Add to Audience" at bounding box center [64, 165] width 60 height 8
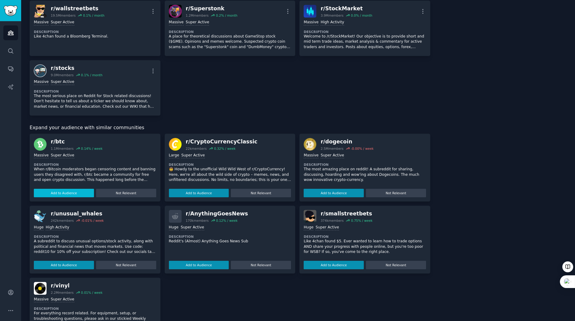
click at [66, 196] on button "Add to Audience" at bounding box center [64, 193] width 60 height 8
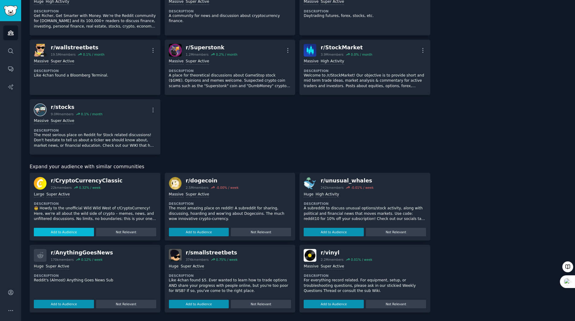
click at [76, 230] on button "Add to Audience" at bounding box center [64, 232] width 60 height 8
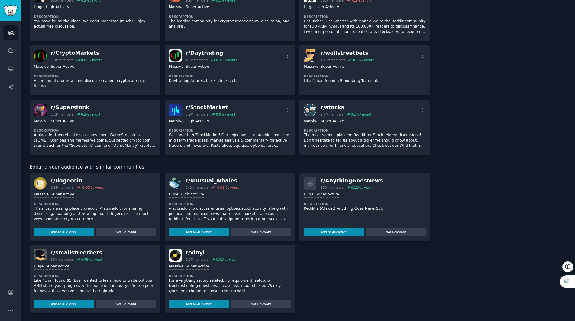
scroll to position [172, 0]
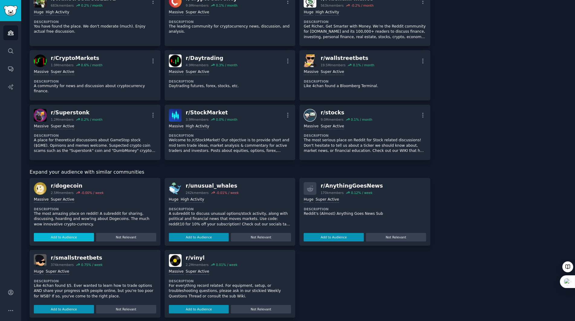
click at [72, 233] on button "Add to Audience" at bounding box center [64, 237] width 60 height 8
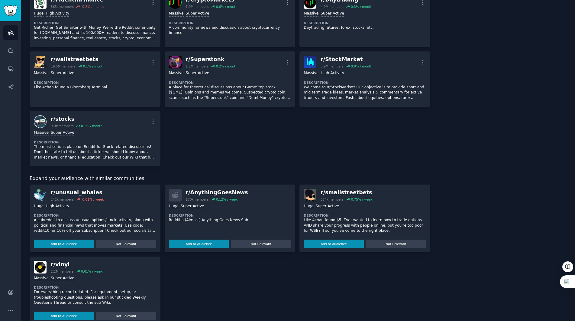
scroll to position [242, 0]
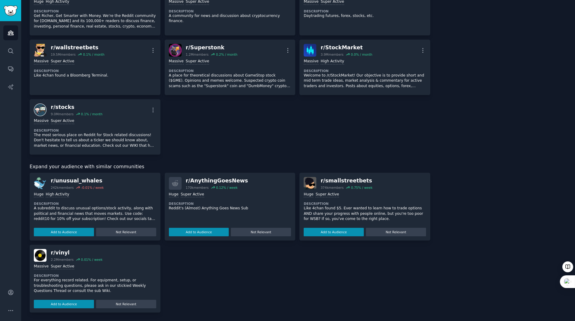
click at [74, 228] on button "Add to Audience" at bounding box center [64, 232] width 60 height 8
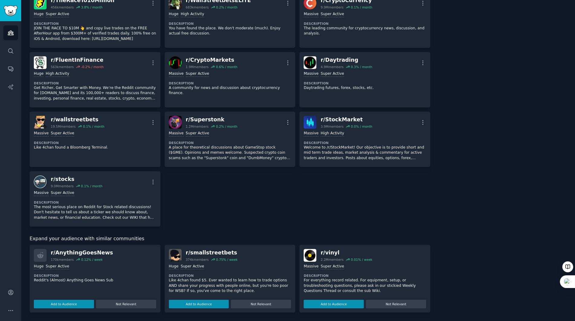
scroll to position [170, 0]
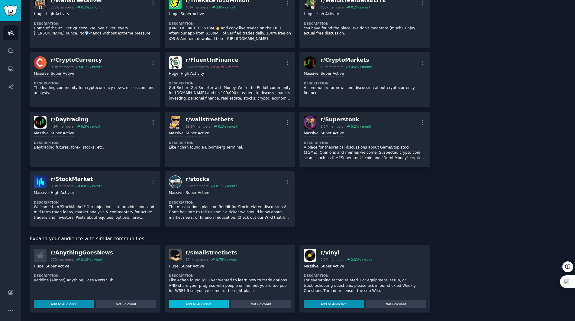
click at [200, 303] on button "Add to Audience" at bounding box center [199, 304] width 60 height 8
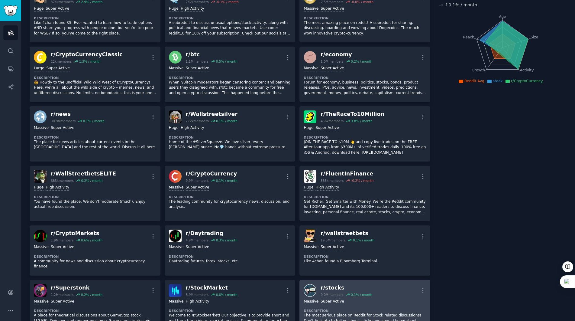
scroll to position [0, 0]
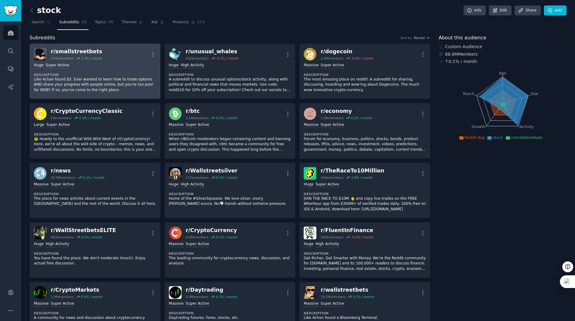
click at [74, 60] on div "374k members 2.9 % / month" at bounding box center [77, 58] width 52 height 4
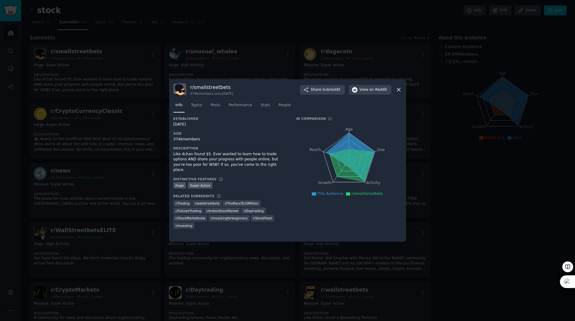
click at [199, 84] on h3 "r/ smallstreetbets" at bounding box center [211, 87] width 43 height 6
click at [193, 85] on h3 "r/ smallstreetbets" at bounding box center [211, 87] width 43 height 6
drag, startPoint x: 191, startPoint y: 86, endPoint x: 210, endPoint y: 86, distance: 18.8
click at [210, 86] on h3 "r/ smallstreetbets" at bounding box center [211, 87] width 43 height 6
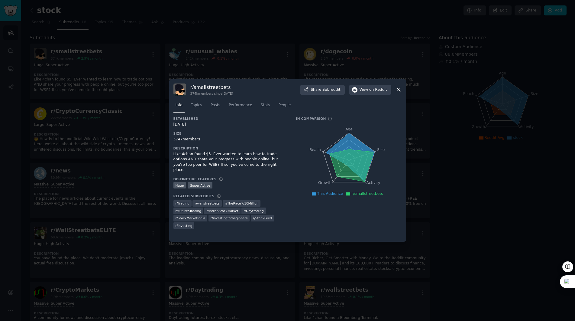
click at [209, 88] on h3 "r/ smallstreetbets" at bounding box center [211, 87] width 43 height 6
click at [208, 88] on h3 "r/ smallstreetbets" at bounding box center [211, 87] width 43 height 6
drag, startPoint x: 232, startPoint y: 88, endPoint x: 190, endPoint y: 87, distance: 41.4
click at [190, 87] on h3 "r/ smallstreetbets" at bounding box center [211, 87] width 43 height 6
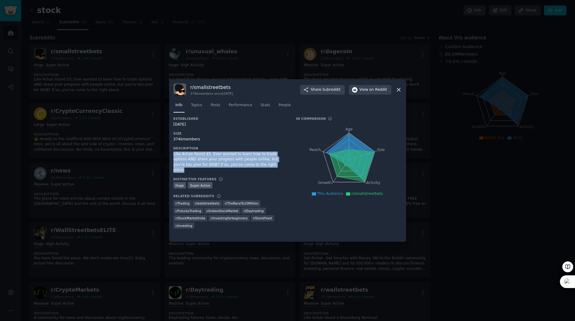
drag, startPoint x: 173, startPoint y: 155, endPoint x: 255, endPoint y: 166, distance: 82.3
click at [255, 166] on div "Like 4chan found $5. Ever wanted to learn how to trade options AND share your p…" at bounding box center [231, 161] width 114 height 21
click at [397, 91] on icon at bounding box center [398, 89] width 3 height 3
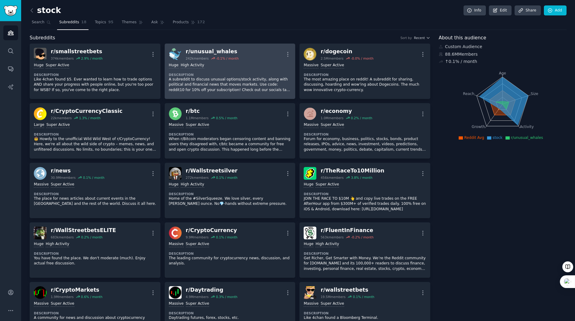
click at [260, 64] on div "Huge High Activity" at bounding box center [230, 66] width 122 height 6
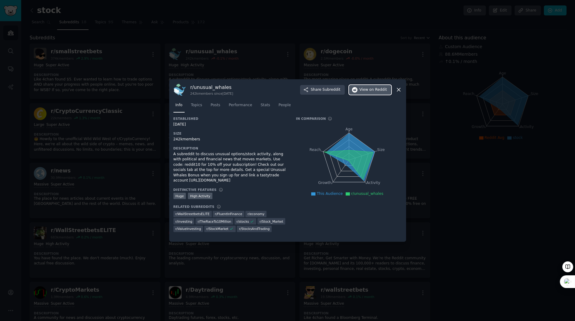
click at [376, 90] on span "on Reddit" at bounding box center [378, 89] width 18 height 5
drag, startPoint x: 234, startPoint y: 90, endPoint x: 189, endPoint y: 88, distance: 44.8
click at [189, 88] on div "r/ unusual_whales 242k members since [DATE] Share Subreddit View on Reddit" at bounding box center [288, 89] width 229 height 13
click at [195, 108] on link "Topics" at bounding box center [196, 106] width 15 height 12
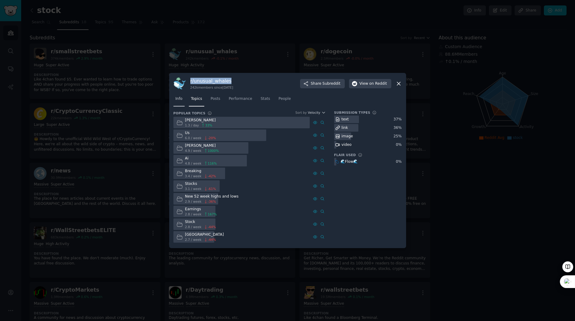
click at [178, 100] on span "Info" at bounding box center [179, 98] width 7 height 5
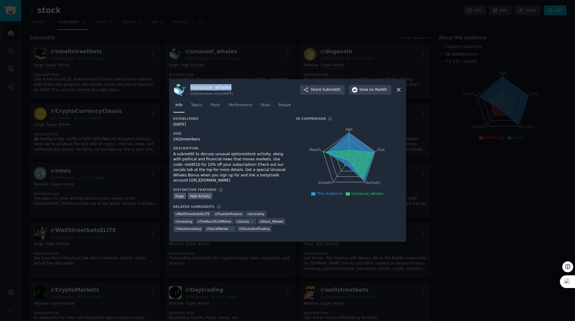
drag, startPoint x: 217, startPoint y: 181, endPoint x: 174, endPoint y: 156, distance: 49.8
click at [174, 156] on div "A subreddit to discuss unusual options/stock activity, along with political and…" at bounding box center [231, 167] width 114 height 32
click at [397, 92] on icon at bounding box center [399, 89] width 6 height 6
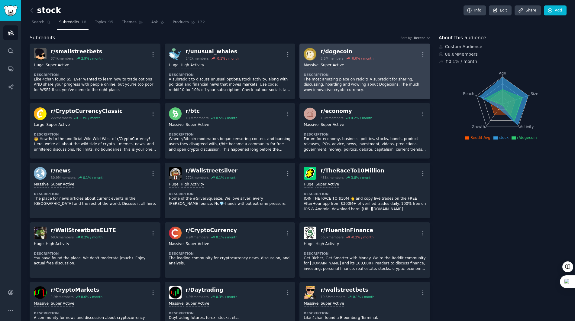
click at [360, 67] on div ">= 95th percentile for submissions / day Massive Super Active" at bounding box center [365, 66] width 122 height 6
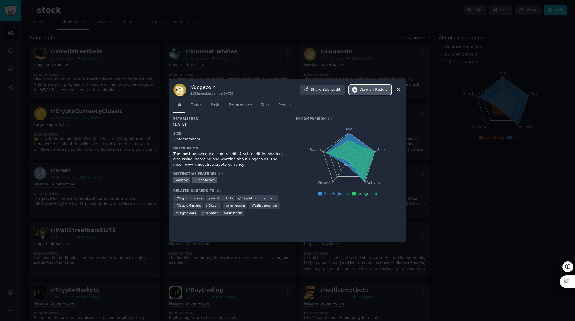
click at [364, 87] on span "View on Reddit" at bounding box center [374, 89] width 28 height 5
drag, startPoint x: 215, startPoint y: 88, endPoint x: 191, endPoint y: 89, distance: 23.9
click at [191, 89] on h3 "r/ dogecoin" at bounding box center [211, 87] width 43 height 6
drag, startPoint x: 191, startPoint y: 89, endPoint x: 217, endPoint y: 88, distance: 26.0
click at [217, 88] on h3 "r/ dogecoin" at bounding box center [211, 87] width 43 height 6
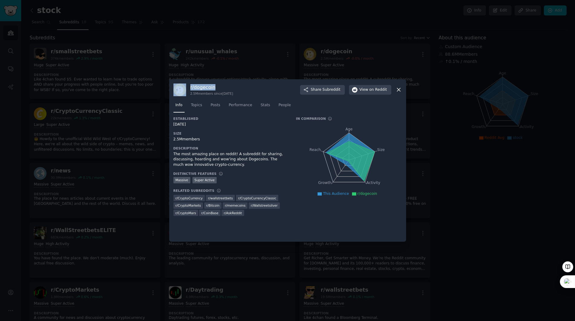
drag, startPoint x: 217, startPoint y: 88, endPoint x: 185, endPoint y: 86, distance: 32.1
click at [185, 86] on div "r/ dogecoin 2.5M members since [DATE] Share Subreddit View on Reddit" at bounding box center [288, 89] width 229 height 13
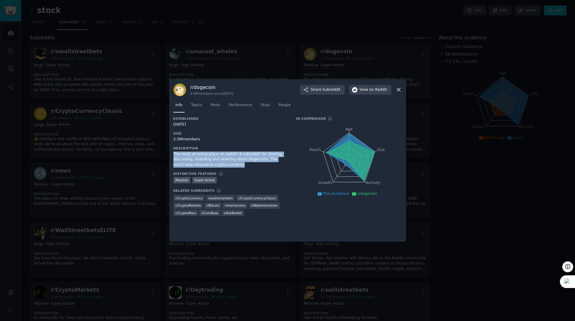
drag, startPoint x: 235, startPoint y: 166, endPoint x: 173, endPoint y: 154, distance: 63.4
click at [174, 154] on div "The most amazing place on reddit! A subreddit for sharing, discussing, hoarding…" at bounding box center [231, 159] width 114 height 16
click at [219, 125] on div "[DATE]" at bounding box center [231, 124] width 114 height 5
click at [199, 105] on span "Topics" at bounding box center [196, 104] width 11 height 5
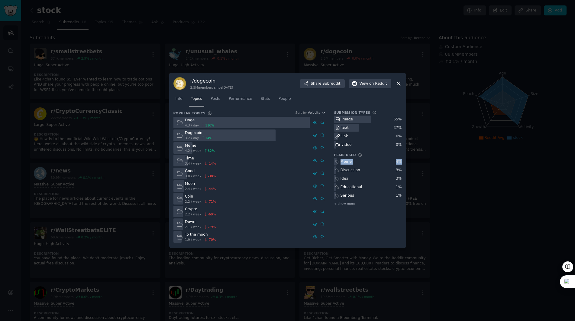
drag, startPoint x: 334, startPoint y: 160, endPoint x: 372, endPoint y: 172, distance: 40.0
click at [372, 172] on div "Popular Topics Sort by Velocity Doge 4.3 / day 110 % Dogecoin 3.2 / day 14 % Me…" at bounding box center [288, 176] width 229 height 133
click at [354, 215] on div "Submission Types image 55 % text 37 % link 6 % video 0 % Flair Used Meme 4 % Di…" at bounding box center [368, 176] width 68 height 133
click at [350, 204] on span "+ show more" at bounding box center [344, 203] width 21 height 4
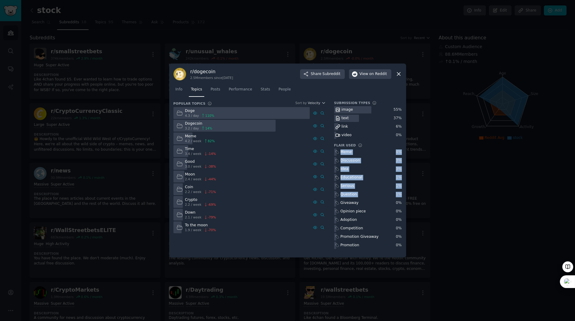
drag, startPoint x: 334, startPoint y: 151, endPoint x: 401, endPoint y: 195, distance: 79.9
click at [401, 195] on div "Meme 4 % Discussion 3 % Idea 3 % Educational 1 % Serious 1 % Question 1 % Givea…" at bounding box center [368, 198] width 68 height 101
click at [218, 89] on span "Posts" at bounding box center [216, 89] width 10 height 5
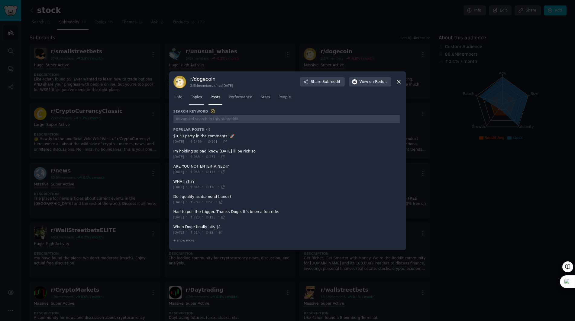
click at [198, 96] on span "Topics" at bounding box center [196, 97] width 11 height 5
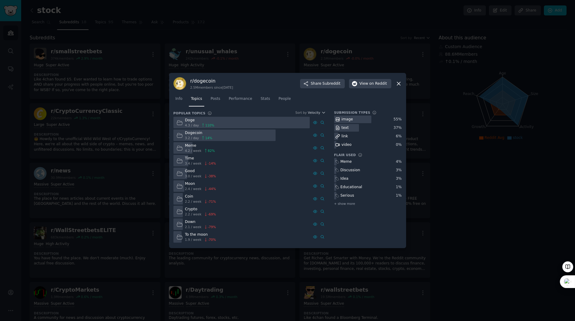
click at [400, 85] on icon at bounding box center [399, 83] width 6 height 6
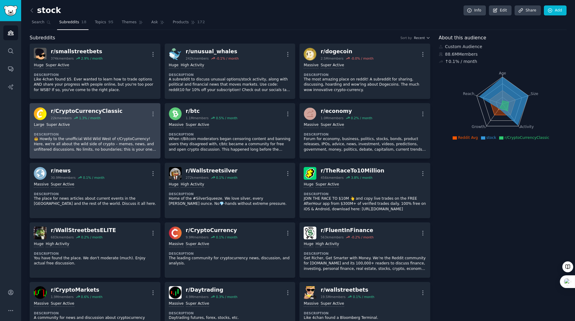
click at [111, 120] on link "r/ CryptoCurrencyClassic 22k members 1.3 % / month More Large Super Active Desc…" at bounding box center [95, 130] width 131 height 55
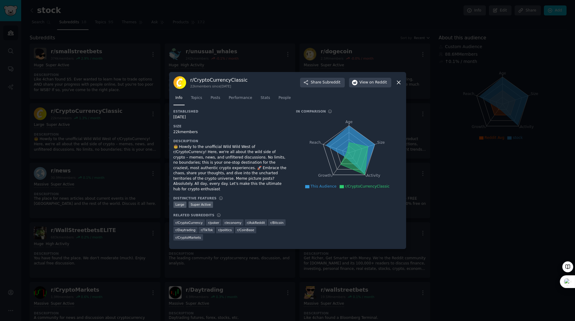
click at [253, 89] on div "r/ CryptoCurrencyClassic 22k members since [DATE] Share Subreddit View on Reddit" at bounding box center [288, 82] width 229 height 13
drag, startPoint x: 252, startPoint y: 88, endPoint x: 190, endPoint y: 86, distance: 62.0
click at [190, 86] on div "r/ CryptoCurrencyClassic 22k members since [DATE] Share Subreddit View on Reddit" at bounding box center [288, 82] width 229 height 13
click at [255, 97] on div "Info Topics Posts Performance Stats People" at bounding box center [288, 99] width 229 height 21
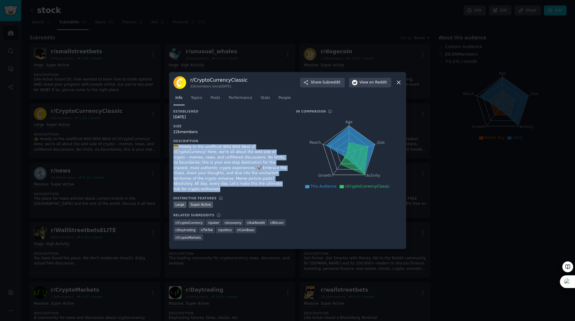
drag, startPoint x: 237, startPoint y: 191, endPoint x: 174, endPoint y: 154, distance: 73.0
click at [174, 154] on div "🤠 Howdy to the unofficial Wild Wild West of r/CryptoCurrency! Here, we're all a…" at bounding box center [231, 168] width 114 height 48
click at [366, 87] on button "View on Reddit" at bounding box center [370, 83] width 42 height 10
click at [197, 105] on link "Topics" at bounding box center [196, 99] width 15 height 12
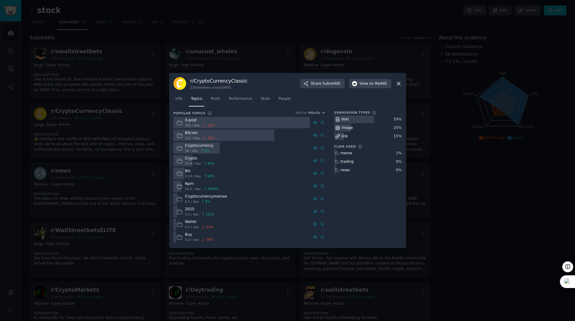
click at [346, 200] on div "Submission Types text 59 % image 25 % link 15 % Flair Used meme 1 % trading 0 %…" at bounding box center [368, 176] width 68 height 133
click at [359, 148] on icon at bounding box center [360, 146] width 3 height 3
click at [397, 83] on icon at bounding box center [399, 83] width 6 height 6
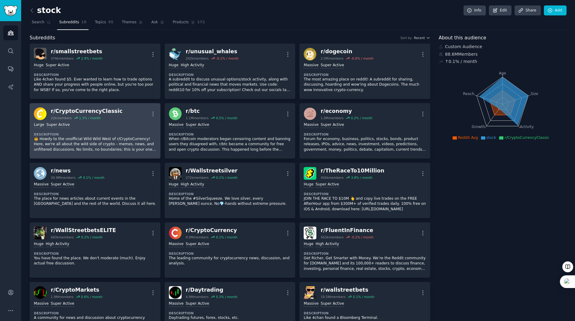
click at [115, 115] on div "r/ CryptoCurrencyClassic 22k members 1.3 % / month More" at bounding box center [95, 113] width 122 height 13
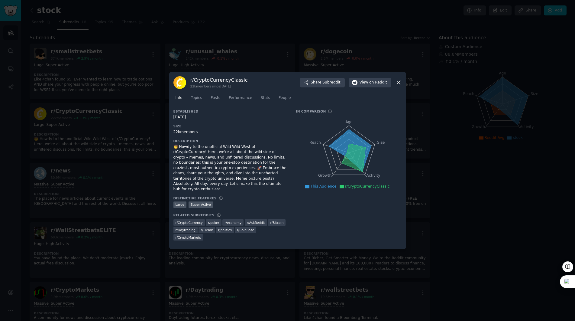
click at [235, 185] on div "🤠 Howdy to the unofficial Wild Wild West of r/CryptoCurrency! Here, we're all a…" at bounding box center [231, 168] width 114 height 48
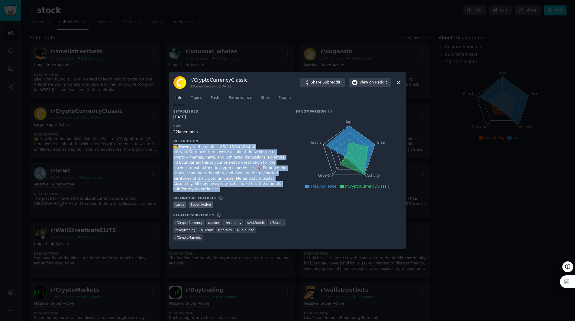
drag, startPoint x: 238, startPoint y: 191, endPoint x: 175, endPoint y: 155, distance: 72.2
click at [175, 155] on div "🤠 Howdy to the unofficial Wild Wild West of r/CryptoCurrency! Here, we're all a…" at bounding box center [231, 168] width 114 height 48
click at [400, 84] on icon at bounding box center [398, 82] width 3 height 3
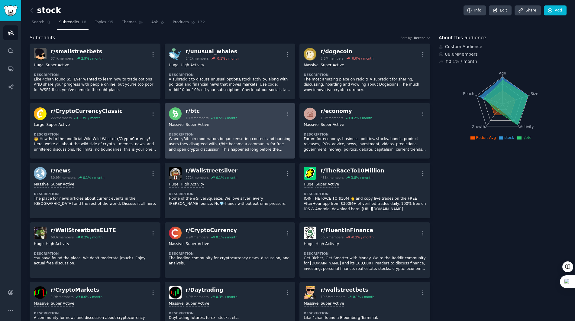
click at [248, 126] on div "Massive Super Active" at bounding box center [230, 125] width 122 height 6
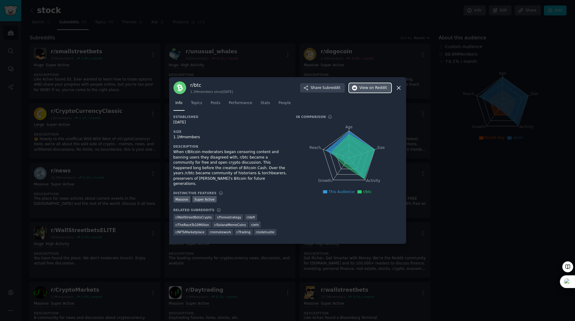
click at [365, 91] on span "View on Reddit" at bounding box center [374, 87] width 28 height 5
drag, startPoint x: 202, startPoint y: 88, endPoint x: 190, endPoint y: 87, distance: 12.1
click at [190, 87] on div "r/ btc 1.1M members since [DATE] Share Subreddit View on Reddit" at bounding box center [288, 87] width 229 height 13
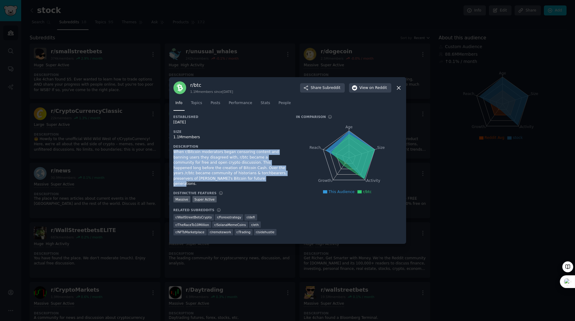
drag, startPoint x: 231, startPoint y: 180, endPoint x: 174, endPoint y: 153, distance: 62.7
click at [174, 153] on div "When r/Bitcoin moderators began censoring content and banning users they disagr…" at bounding box center [231, 167] width 114 height 37
click at [261, 170] on div "When r/Bitcoin moderators began censoring content and banning users they disagr…" at bounding box center [231, 167] width 114 height 37
drag, startPoint x: 174, startPoint y: 155, endPoint x: 232, endPoint y: 181, distance: 63.3
click at [232, 181] on div "When r/Bitcoin moderators began censoring content and banning users they disagr…" at bounding box center [231, 167] width 114 height 37
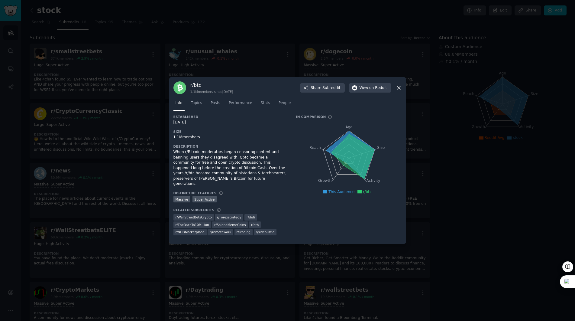
click at [274, 203] on div "Established [DATE] Size 1.1M members Description When r/Bitcoin moderators bega…" at bounding box center [231, 177] width 114 height 125
click at [203, 105] on link "Topics" at bounding box center [196, 104] width 15 height 12
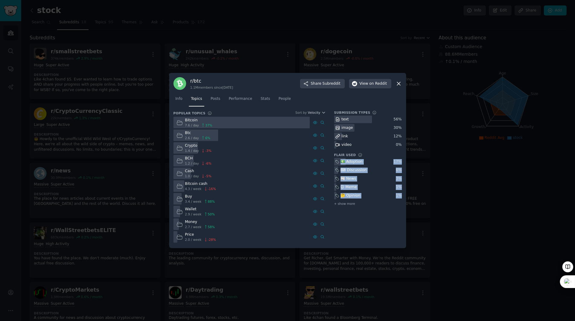
drag, startPoint x: 334, startPoint y: 161, endPoint x: 400, endPoint y: 199, distance: 75.5
click at [400, 199] on div "💵 Adoption 17 % ⌨ Discussion 6 % 📰 News 3 % 😉 Meme 1 % 🤔 Opinion 1 % + show more" at bounding box center [368, 182] width 68 height 49
click at [402, 84] on div "r/ btc 1.1M members since [DATE] Share Subreddit View on Reddit Info Topics Pos…" at bounding box center [287, 160] width 237 height 175
click at [401, 84] on icon at bounding box center [399, 83] width 6 height 6
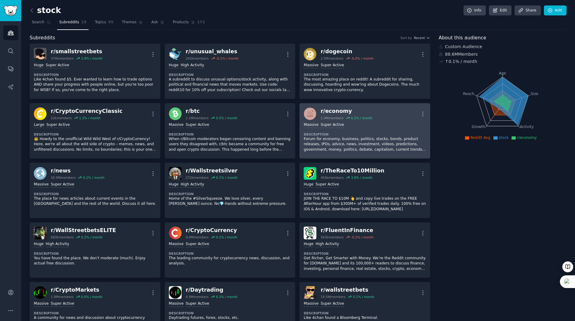
click at [351, 119] on div "0.2 % / month" at bounding box center [361, 118] width 21 height 4
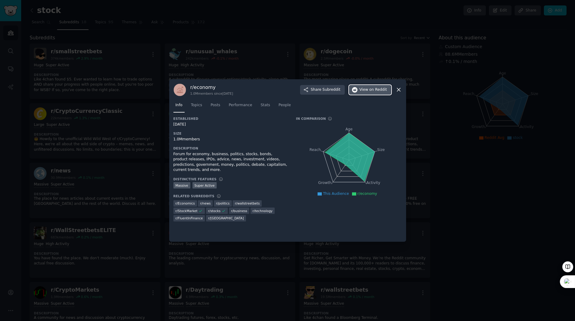
click at [360, 91] on span "View on Reddit" at bounding box center [374, 89] width 28 height 5
drag, startPoint x: 215, startPoint y: 89, endPoint x: 191, endPoint y: 88, distance: 24.5
click at [191, 88] on h3 "r/ economy" at bounding box center [211, 87] width 43 height 6
click at [206, 166] on div "Forum for economy, business, politics, stocks, bonds, product releases, IPOs, a…" at bounding box center [231, 161] width 114 height 21
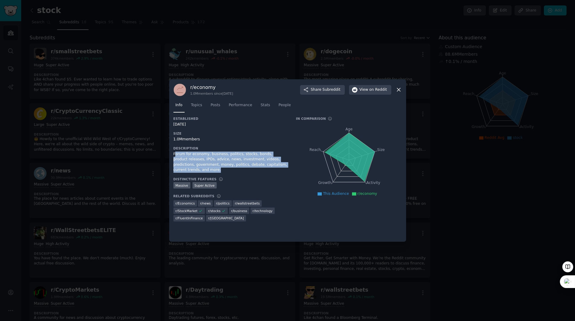
drag, startPoint x: 199, startPoint y: 169, endPoint x: 174, endPoint y: 154, distance: 29.2
click at [174, 154] on div "Forum for economy, business, politics, stocks, bonds, product releases, IPOs, a…" at bounding box center [231, 161] width 114 height 21
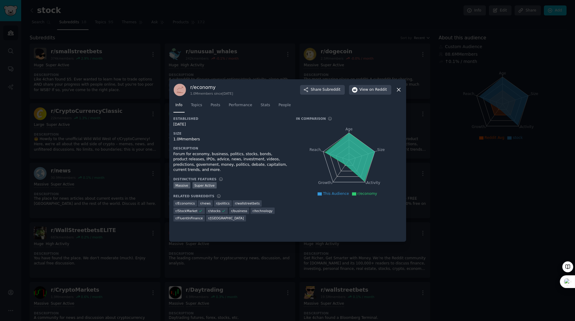
click at [227, 169] on div "Forum for economy, business, politics, stocks, bonds, product releases, IPOs, a…" at bounding box center [231, 161] width 114 height 21
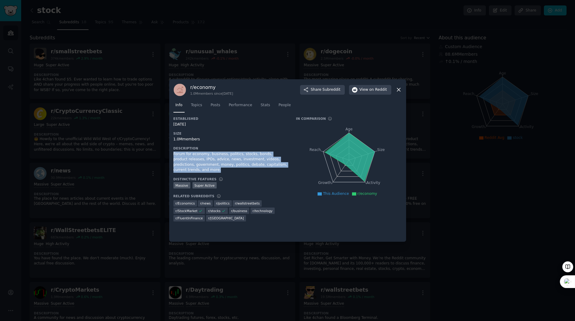
drag, startPoint x: 174, startPoint y: 155, endPoint x: 196, endPoint y: 167, distance: 25.2
click at [196, 167] on div "Forum for economy, business, politics, stocks, bonds, product releases, IPOs, a…" at bounding box center [231, 161] width 114 height 21
click at [204, 103] on link "Topics" at bounding box center [196, 106] width 15 height 12
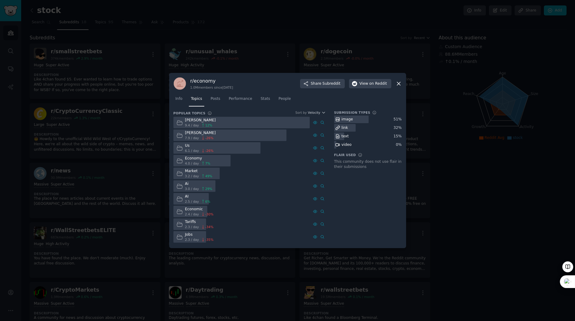
click at [343, 174] on div "Submission Types image 51 % link 32 % text 15 % video 0 % Flair Used Labels tha…" at bounding box center [368, 176] width 68 height 133
click at [401, 85] on icon at bounding box center [399, 83] width 6 height 6
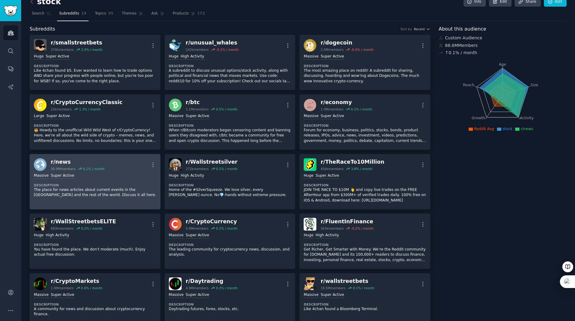
scroll to position [11, 0]
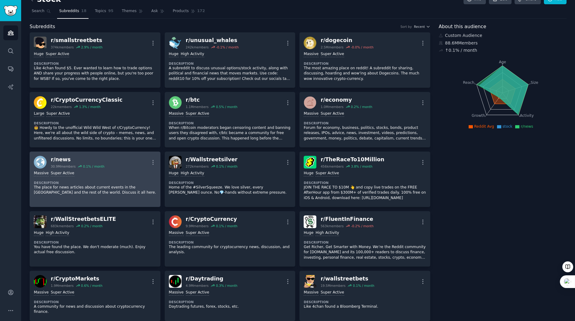
click at [138, 174] on div "Massive Super Active" at bounding box center [95, 173] width 122 height 6
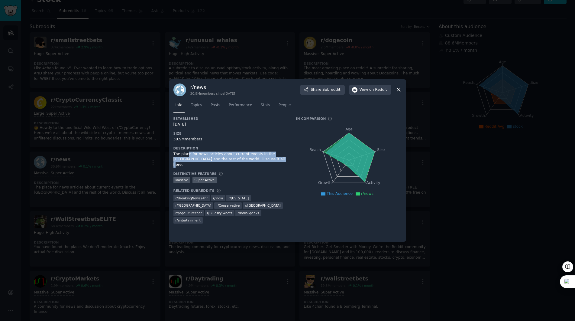
drag, startPoint x: 272, startPoint y: 159, endPoint x: 188, endPoint y: 154, distance: 83.6
click at [188, 154] on div "The place for news articles about current events in the [GEOGRAPHIC_DATA] and t…" at bounding box center [231, 159] width 114 height 16
click at [249, 122] on div "[DATE]" at bounding box center [231, 124] width 114 height 5
drag, startPoint x: 204, startPoint y: 91, endPoint x: 193, endPoint y: 89, distance: 10.7
click at [193, 89] on div "r/ news 30.9M members since [DATE]" at bounding box center [212, 90] width 45 height 12
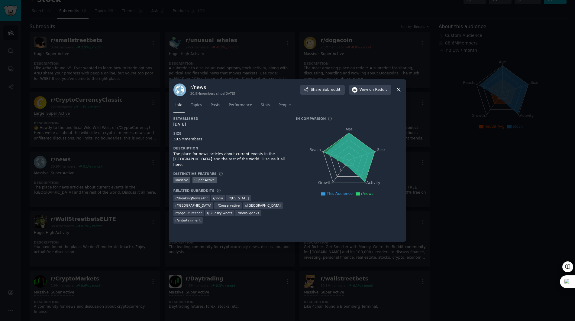
click at [191, 89] on h3 "r/ news" at bounding box center [212, 87] width 45 height 6
drag, startPoint x: 189, startPoint y: 87, endPoint x: 206, endPoint y: 87, distance: 16.6
click at [206, 87] on div "r/ news 30.9M members since [DATE] Share Subreddit View on Reddit" at bounding box center [288, 89] width 229 height 13
drag, startPoint x: 266, startPoint y: 160, endPoint x: 174, endPoint y: 152, distance: 92.2
click at [174, 152] on div "The place for news articles about current events in the [GEOGRAPHIC_DATA] and t…" at bounding box center [231, 159] width 114 height 16
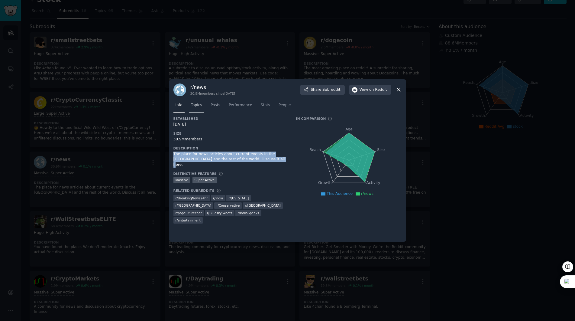
click at [195, 107] on span "Topics" at bounding box center [196, 104] width 11 height 5
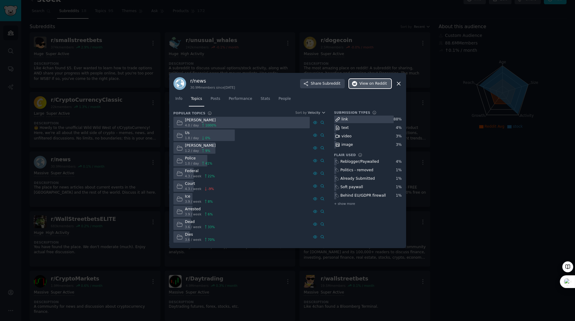
click at [370, 84] on span "on Reddit" at bounding box center [378, 83] width 18 height 5
click at [399, 220] on div "Submission Types link 88 % text 4 % video 3 % image 3 % Flair Used Reblogger/Pa…" at bounding box center [368, 176] width 68 height 133
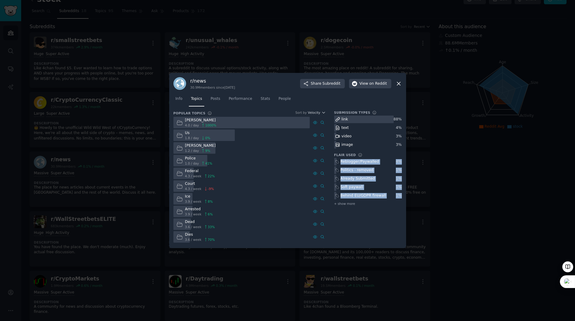
drag, startPoint x: 333, startPoint y: 161, endPoint x: 401, endPoint y: 197, distance: 77.1
click at [401, 197] on div "Popular Topics Sort by Velocity [PERSON_NAME] 4.0 / day 1000 % Us 1.8 / day 0 %…" at bounding box center [288, 176] width 229 height 133
click at [354, 203] on div "+ show more" at bounding box center [368, 203] width 68 height 6
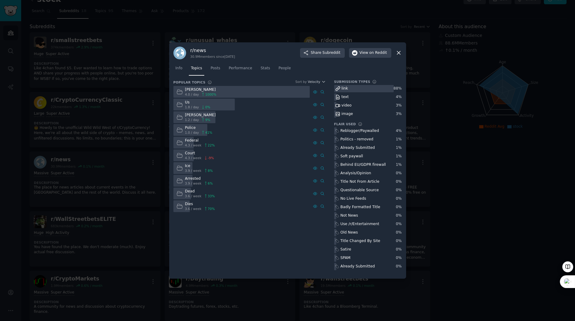
click at [400, 55] on icon at bounding box center [399, 53] width 6 height 6
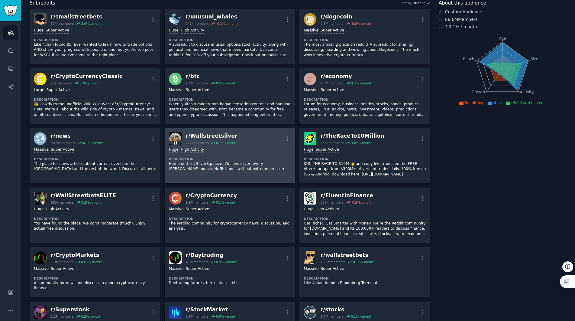
scroll to position [39, 0]
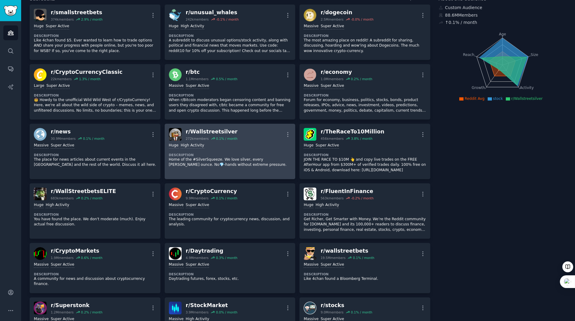
click at [246, 145] on div ">= 80th percentile for submissions / day Huge High Activity" at bounding box center [230, 146] width 122 height 6
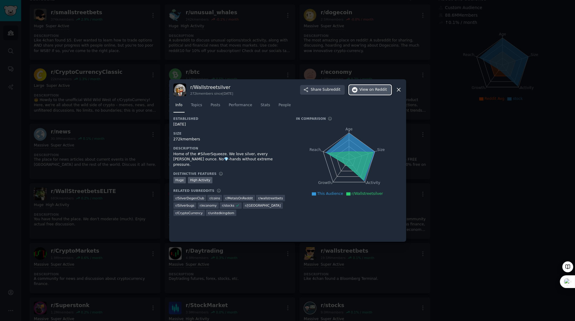
click at [373, 86] on button "View on Reddit" at bounding box center [370, 90] width 42 height 10
drag, startPoint x: 236, startPoint y: 86, endPoint x: 190, endPoint y: 86, distance: 46.0
click at [190, 86] on h3 "r/ Wallstreetsilver" at bounding box center [211, 87] width 43 height 6
drag, startPoint x: 249, startPoint y: 159, endPoint x: 175, endPoint y: 154, distance: 74.5
click at [175, 154] on div "Home of the #SilverSqueeze. We love silver, every [PERSON_NAME] ounce. No💎-hand…" at bounding box center [231, 159] width 114 height 16
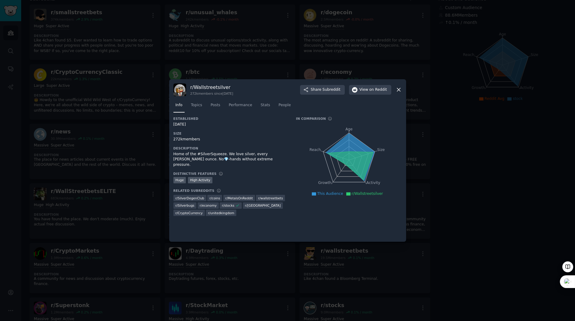
click at [185, 171] on h3 "Distinctive Features" at bounding box center [195, 173] width 43 height 4
click at [285, 145] on div "Established [DATE] Size 272k members Description Home of the #SilverSqueeze. We…" at bounding box center [231, 168] width 114 height 104
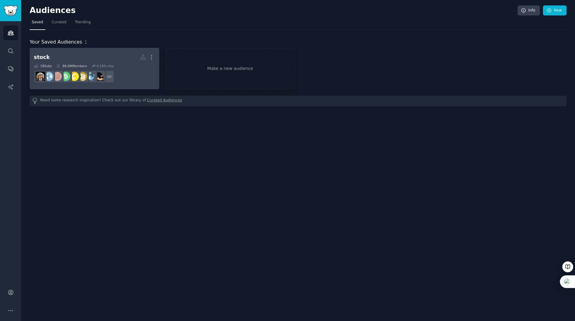
click at [68, 53] on h2 "stock More" at bounding box center [94, 57] width 121 height 11
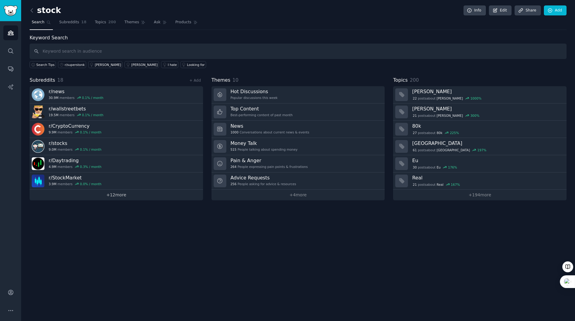
click at [149, 196] on link "+ 12 more" at bounding box center [117, 195] width 174 height 11
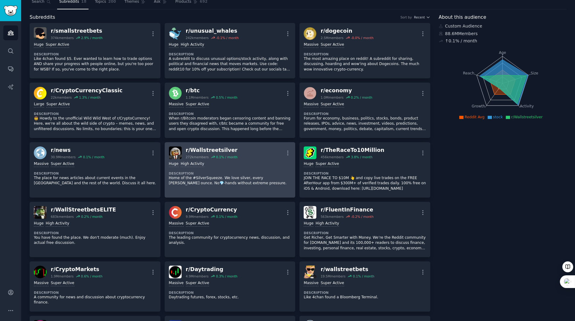
scroll to position [21, 0]
click at [288, 154] on icon "button" at bounding box center [288, 152] width 1 height 4
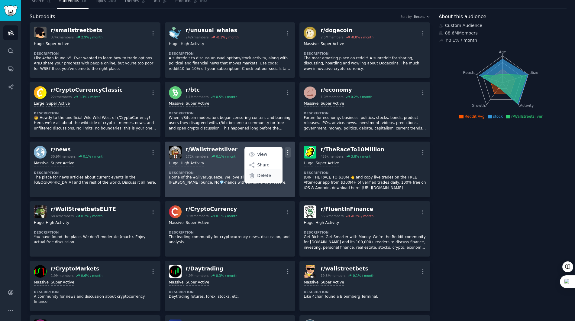
click at [259, 176] on p "Delete" at bounding box center [264, 175] width 14 height 6
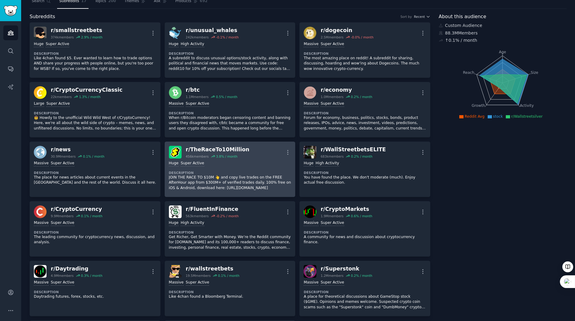
click at [229, 150] on div "r/ TheRaceTo10Million" at bounding box center [218, 150] width 64 height 8
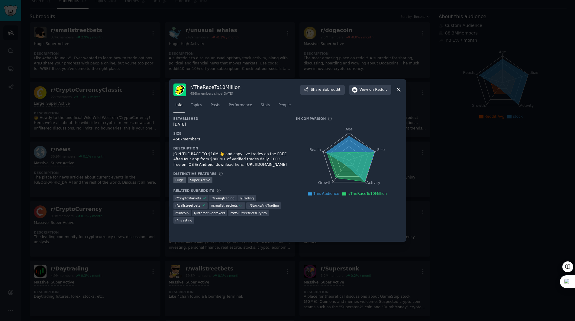
click at [281, 164] on div "JOIN THE RACE TO $10M 👆 and copy live trades on the FREE AfterHour app from $30…" at bounding box center [231, 159] width 114 height 16
drag, startPoint x: 278, startPoint y: 166, endPoint x: 174, endPoint y: 152, distance: 105.8
click at [174, 152] on div "JOIN THE RACE TO $10M 👆 and copy live trades on the FREE AfterHour app from $30…" at bounding box center [231, 159] width 114 height 16
copy div "JOIN THE RACE TO $10M 👆 and copy live trades on the FREE AfterHour app from $30…"
click at [267, 138] on div "456k members" at bounding box center [231, 139] width 114 height 5
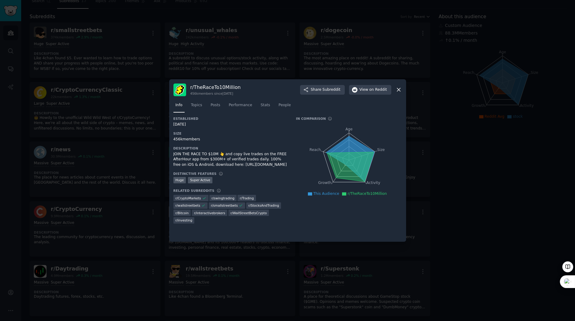
click at [271, 140] on div "456k members" at bounding box center [231, 139] width 114 height 5
click at [245, 152] on div "JOIN THE RACE TO $10M 👆 and copy live trades on the FREE AfterHour app from $30…" at bounding box center [231, 159] width 114 height 16
click at [210, 85] on h3 "r/ TheRaceTo10Million" at bounding box center [215, 87] width 50 height 6
copy h3 "TheRaceTo10Million"
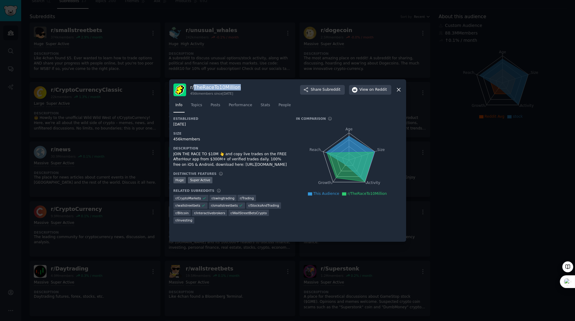
click at [210, 85] on h3 "r/ TheRaceTo10Million" at bounding box center [215, 87] width 50 height 6
click at [196, 88] on h3 "r/ TheRaceTo10Million" at bounding box center [215, 87] width 50 height 6
click at [192, 88] on h3 "r/ TheRaceTo10Million" at bounding box center [215, 87] width 50 height 6
drag, startPoint x: 190, startPoint y: 88, endPoint x: 236, endPoint y: 85, distance: 46.3
click at [236, 85] on h3 "r/ TheRaceTo10Million" at bounding box center [215, 87] width 50 height 6
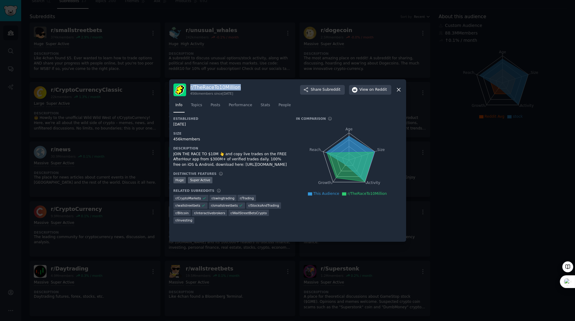
copy h3 "r/ TheRaceTo10Million"
drag, startPoint x: 273, startPoint y: 167, endPoint x: 174, endPoint y: 154, distance: 99.9
click at [174, 154] on div "JOIN THE RACE TO $10M 👆 and copy live trades on the FREE AfterHour app from $30…" at bounding box center [231, 159] width 114 height 16
copy div "JOIN THE RACE TO $10M 👆 and copy live trades on the FREE AfterHour app from $30…"
click at [362, 92] on span "View on Reddit" at bounding box center [374, 89] width 28 height 5
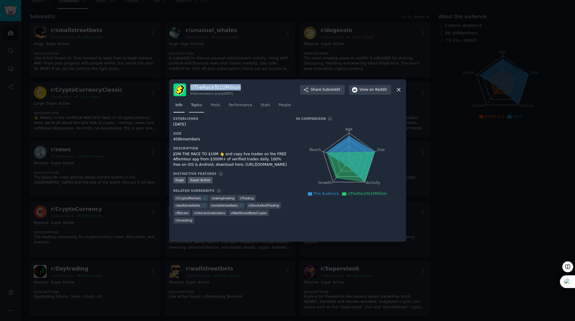
click at [200, 104] on span "Topics" at bounding box center [196, 104] width 11 height 5
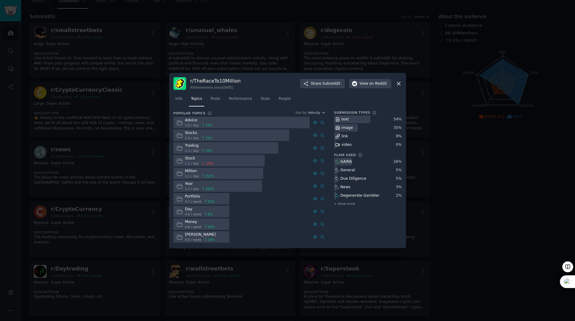
drag, startPoint x: 334, startPoint y: 163, endPoint x: 363, endPoint y: 199, distance: 46.4
click at [382, 199] on div "GAIN$ 26 % General 5 % Due Diligence 5 % News 3 % Degenerate Gambler 2 % + show…" at bounding box center [368, 182] width 68 height 49
click at [348, 206] on div "+ show more" at bounding box center [368, 203] width 68 height 6
drag, startPoint x: 335, startPoint y: 160, endPoint x: 401, endPoint y: 198, distance: 75.8
click at [401, 198] on div "GAIN$ 26 % General 5 % Due Diligence 5 % News 3 % Degenerate Gambler 2 % Losses…" at bounding box center [368, 183] width 68 height 50
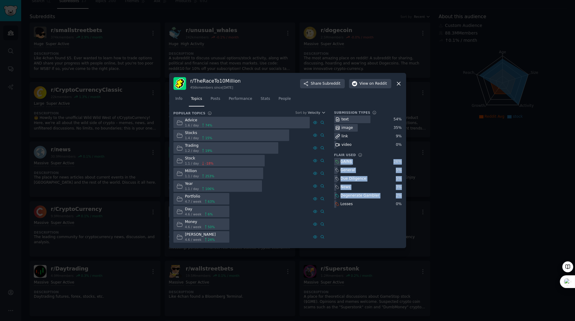
copy div "GAIN$ 26 % General 5 % Due Diligence 5 % News 3 % Degenerate Gambler 2 %"
click at [400, 88] on div "r/ TheRaceTo10Million 456k members since 06/06/2021 Share Subreddit View on Red…" at bounding box center [288, 83] width 229 height 13
click at [400, 86] on icon at bounding box center [399, 83] width 6 height 6
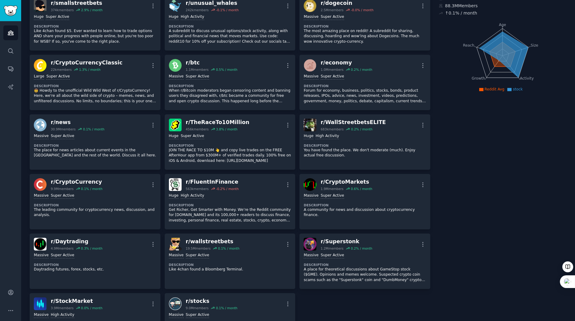
scroll to position [57, 0]
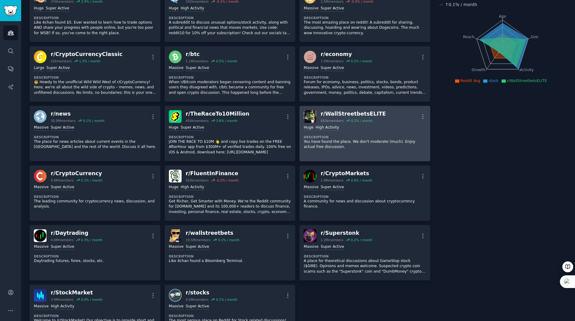
click at [384, 118] on div "r/ WallStreetbetsELITE 683k members 0.2 % / month More" at bounding box center [365, 116] width 122 height 13
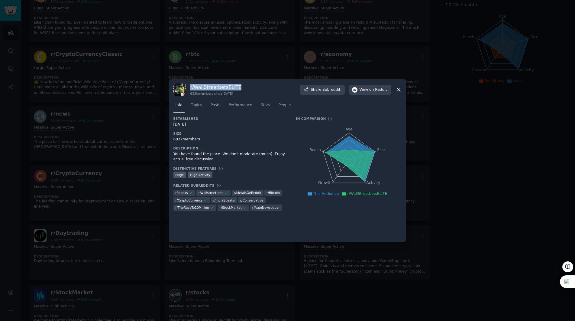
drag, startPoint x: 243, startPoint y: 87, endPoint x: 190, endPoint y: 85, distance: 52.9
click at [190, 85] on div "r/ WallStreetbetsELITE 683k members since 03/22/2020 Share Subreddit View on Re…" at bounding box center [288, 89] width 229 height 13
copy h3 "r/ WallStreetbetsELITE"
click at [361, 94] on button "View on Reddit" at bounding box center [370, 90] width 42 height 10
click at [201, 102] on span "Topics" at bounding box center [196, 104] width 11 height 5
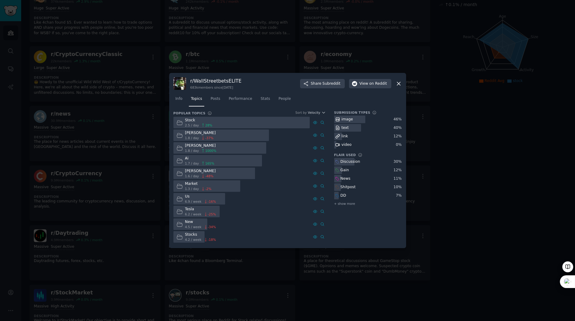
click at [181, 107] on div "Info Topics Posts Performance Stats People" at bounding box center [288, 100] width 229 height 21
click at [181, 103] on link "Info" at bounding box center [179, 100] width 11 height 12
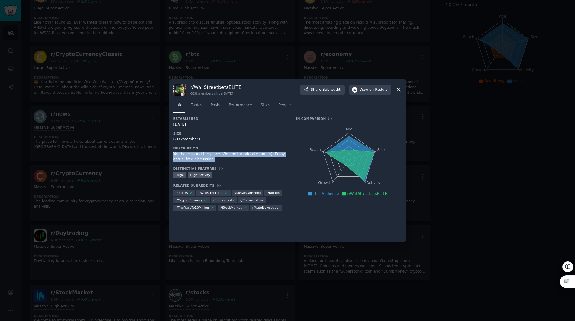
drag, startPoint x: 229, startPoint y: 160, endPoint x: 173, endPoint y: 153, distance: 56.4
click at [173, 153] on div "r/ WallStreetbetsELITE 683k members since 03/22/2020 Share Subreddit View on Re…" at bounding box center [287, 160] width 237 height 163
copy div "You have found the place. We don't moderate (much). Enjoy actual free discussio…"
click at [375, 92] on span "on Reddit" at bounding box center [378, 89] width 18 height 5
click at [187, 104] on nav "Info Topics Posts Performance Stats People" at bounding box center [288, 106] width 229 height 12
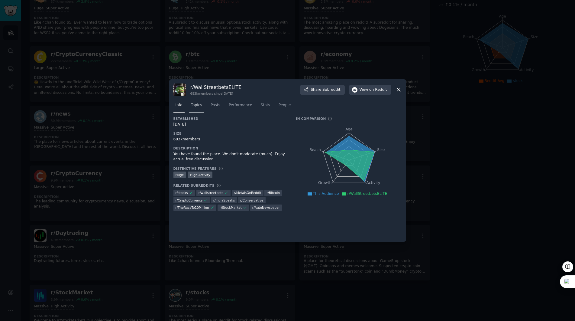
click at [191, 106] on span "Topics" at bounding box center [196, 104] width 11 height 5
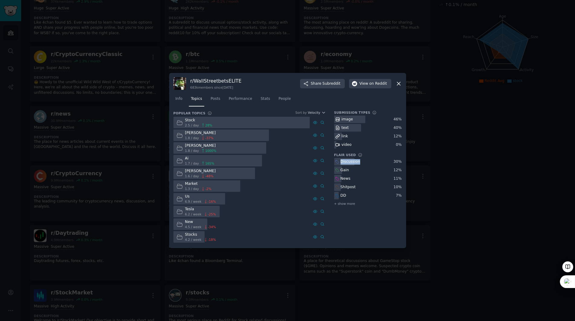
drag, startPoint x: 335, startPoint y: 161, endPoint x: 349, endPoint y: 165, distance: 14.5
click at [349, 165] on div "Discussion 30 % Gain 12 % News 11 % Shitpost 10 % DD 7 % + show more" at bounding box center [368, 182] width 68 height 49
copy div "Discussion 30 %"
click at [369, 200] on div "+ show more" at bounding box center [368, 203] width 68 height 6
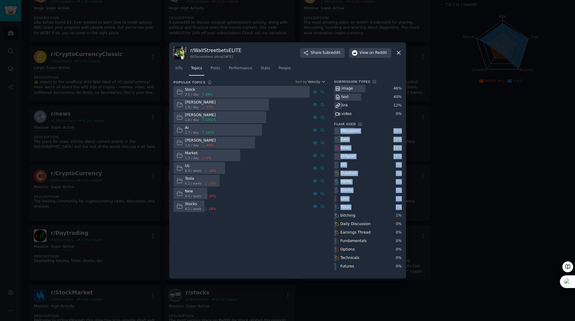
drag, startPoint x: 403, startPoint y: 215, endPoint x: 339, endPoint y: 130, distance: 106.9
click at [339, 130] on div "r/ WallStreetbetsELITE 683k members since 03/22/2020 Share Subreddit View on Re…" at bounding box center [287, 160] width 237 height 236
copy div "Discussion 30 % Gain 12 % News 11 % Shitpost 10 % DD 7 % Question 7 % MEME 6 % …"
